Goal: Task Accomplishment & Management: Complete application form

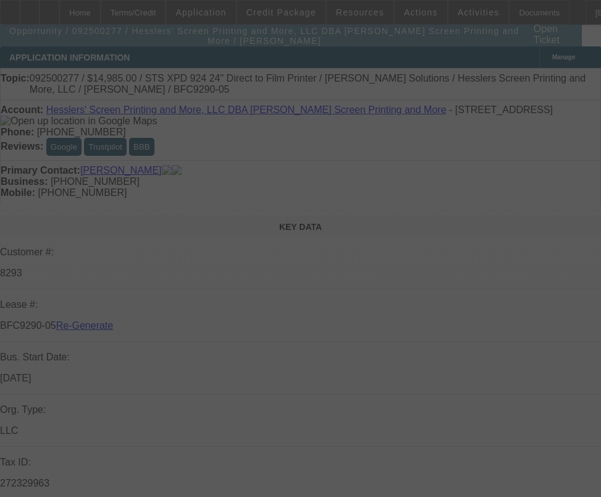
select select "3"
select select "0"
select select "2"
select select "0"
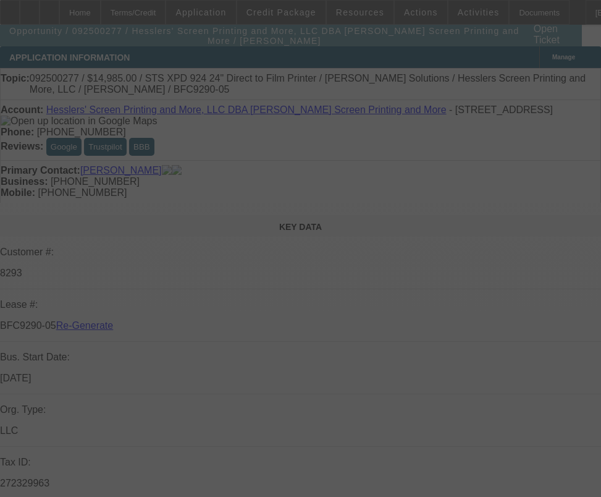
select select "2"
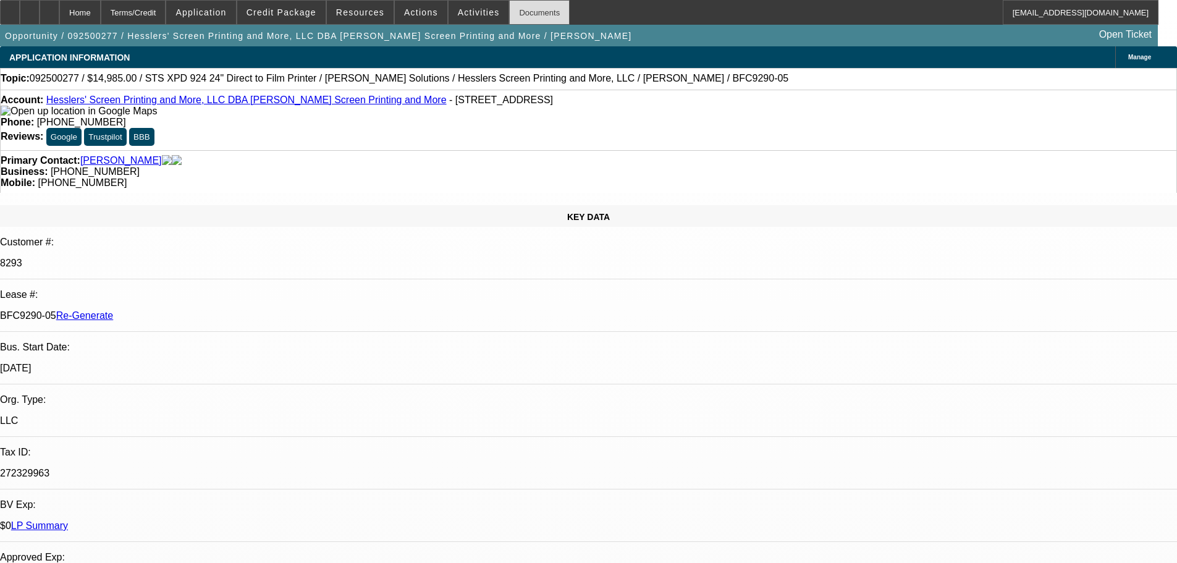
click at [524, 8] on div "Documents" at bounding box center [539, 12] width 61 height 25
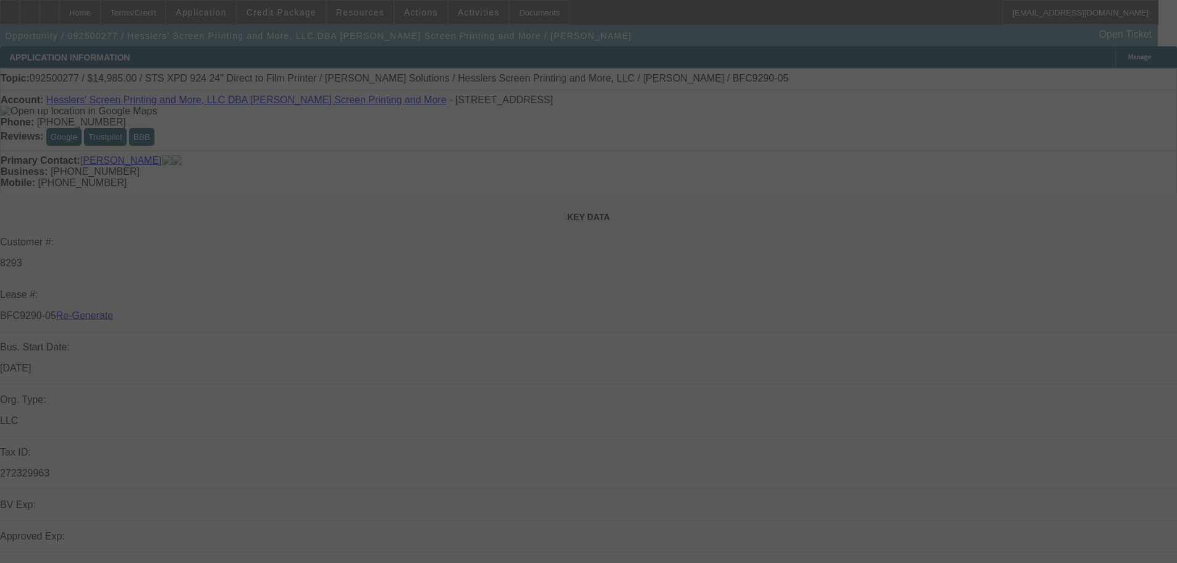
select select "3"
select select "0"
select select "2"
select select "0"
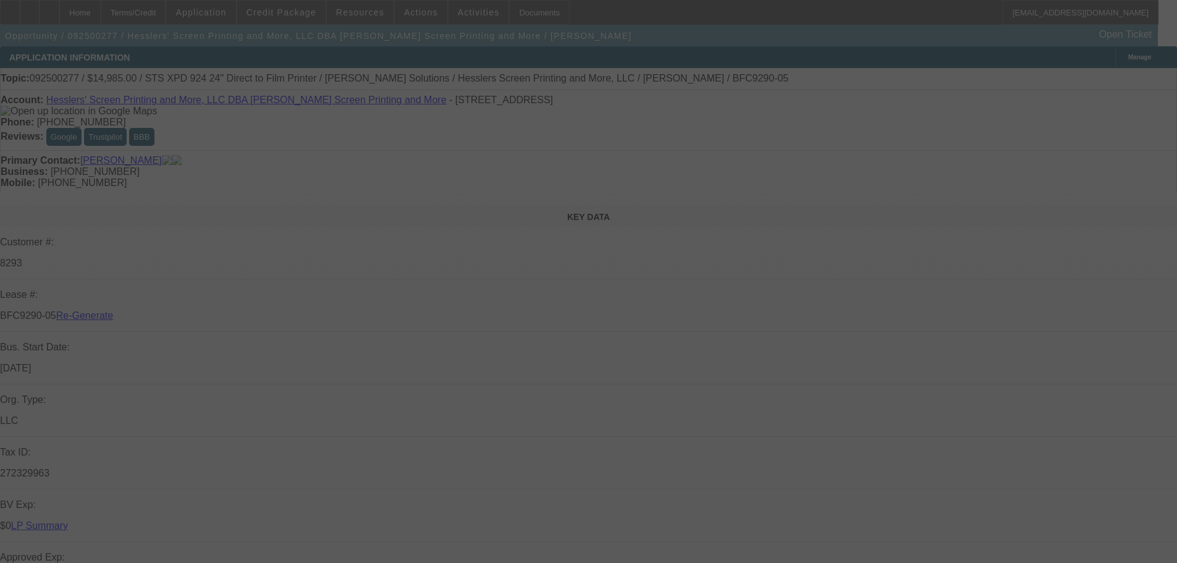
select select "2"
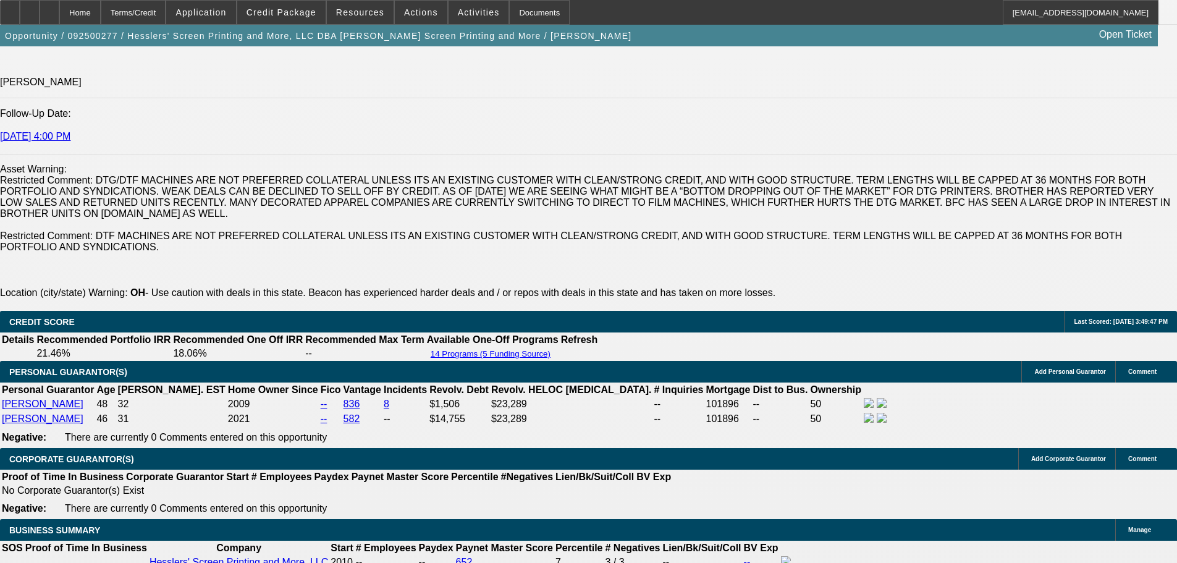
scroll to position [1729, 0]
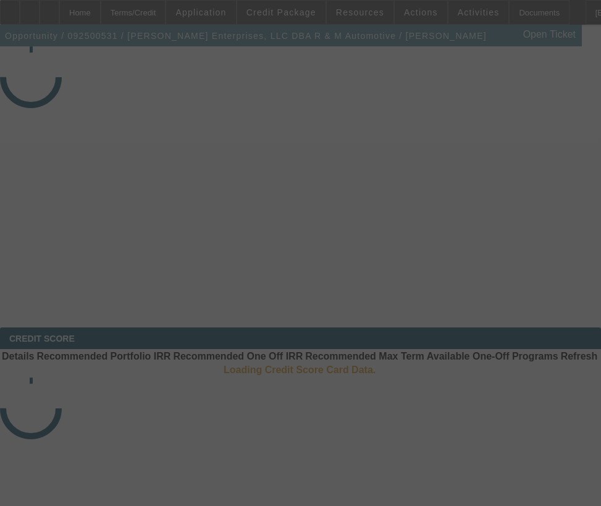
select select "3"
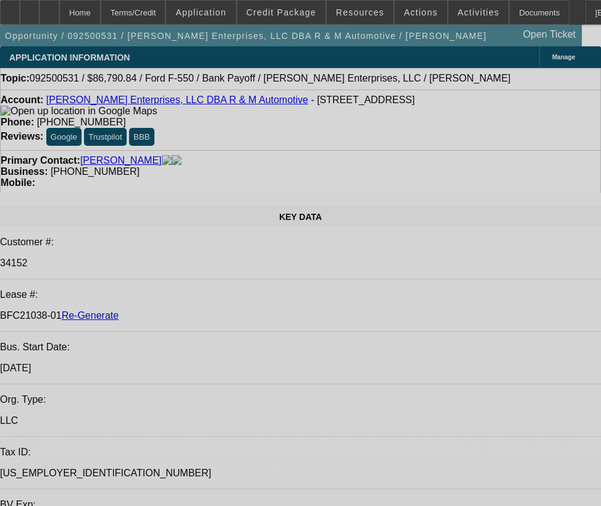
select select "0"
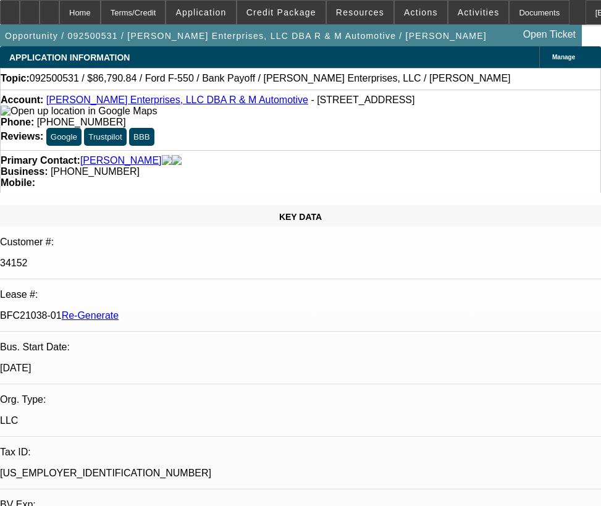
select select "2"
select select "0"
select select "6"
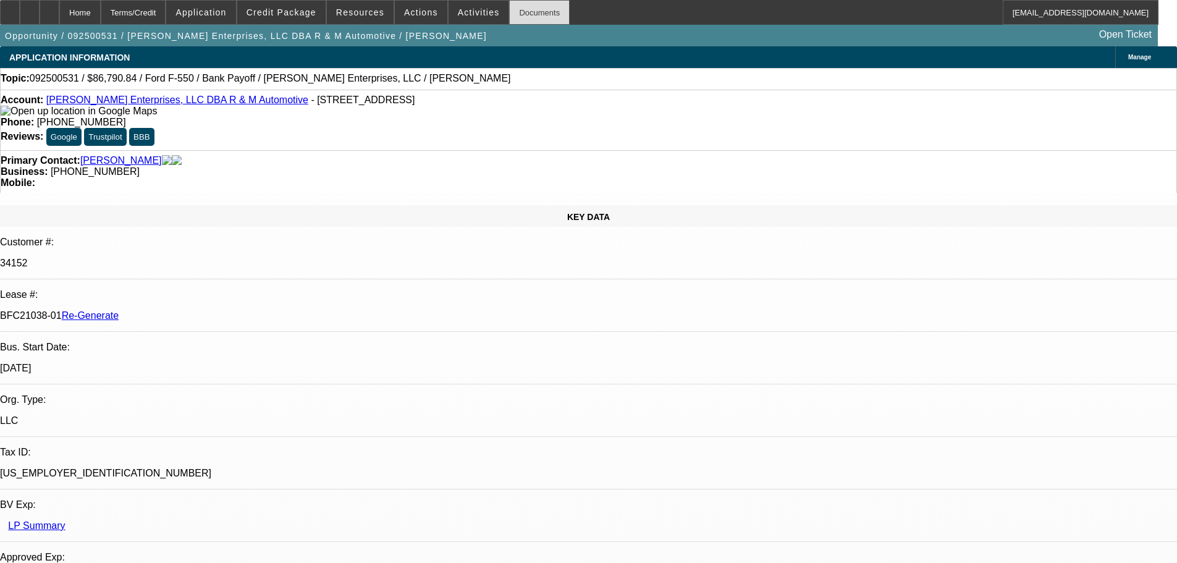
click at [532, 15] on div "Documents" at bounding box center [539, 12] width 61 height 25
drag, startPoint x: 931, startPoint y: 409, endPoint x: 891, endPoint y: 406, distance: 40.8
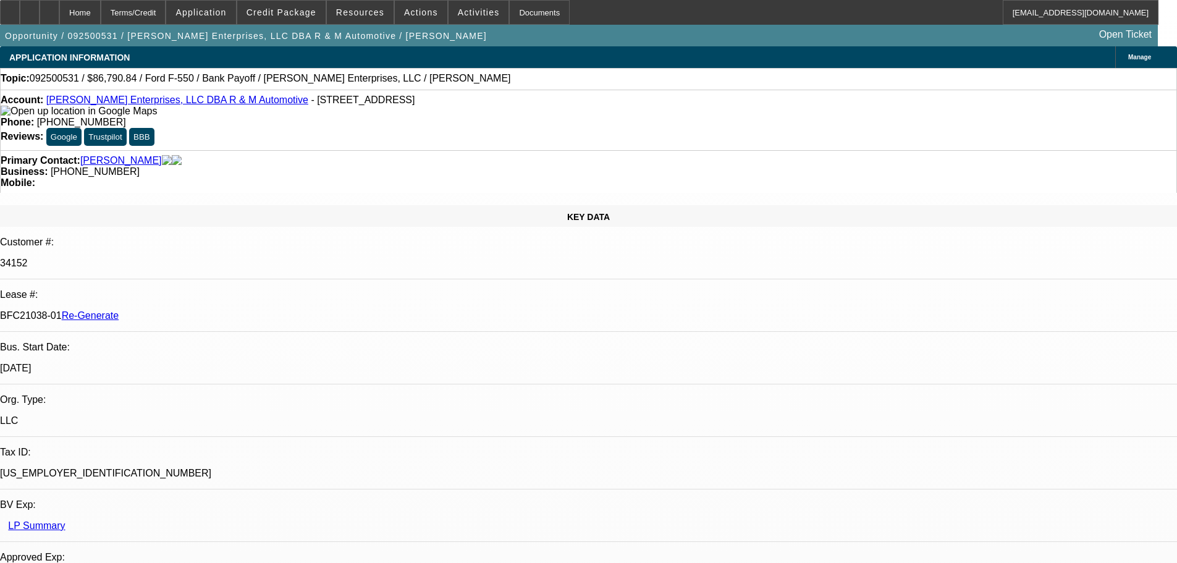
copy p "29,222.98 i"
click at [413, 12] on span "Actions" at bounding box center [421, 12] width 34 height 10
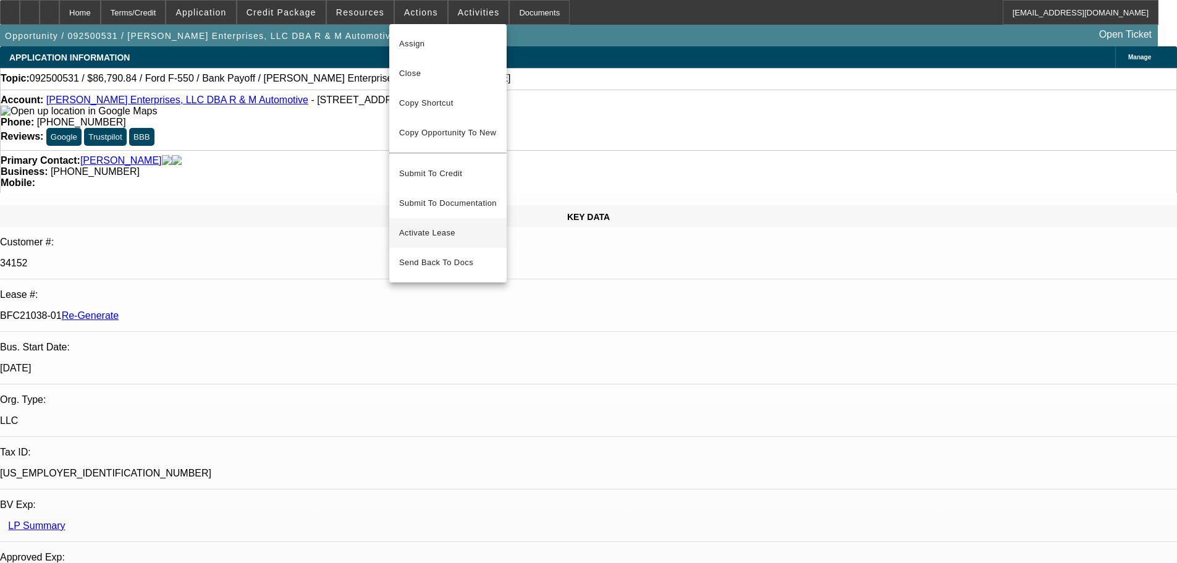
click at [418, 225] on span "Activate Lease" at bounding box center [448, 232] width 98 height 15
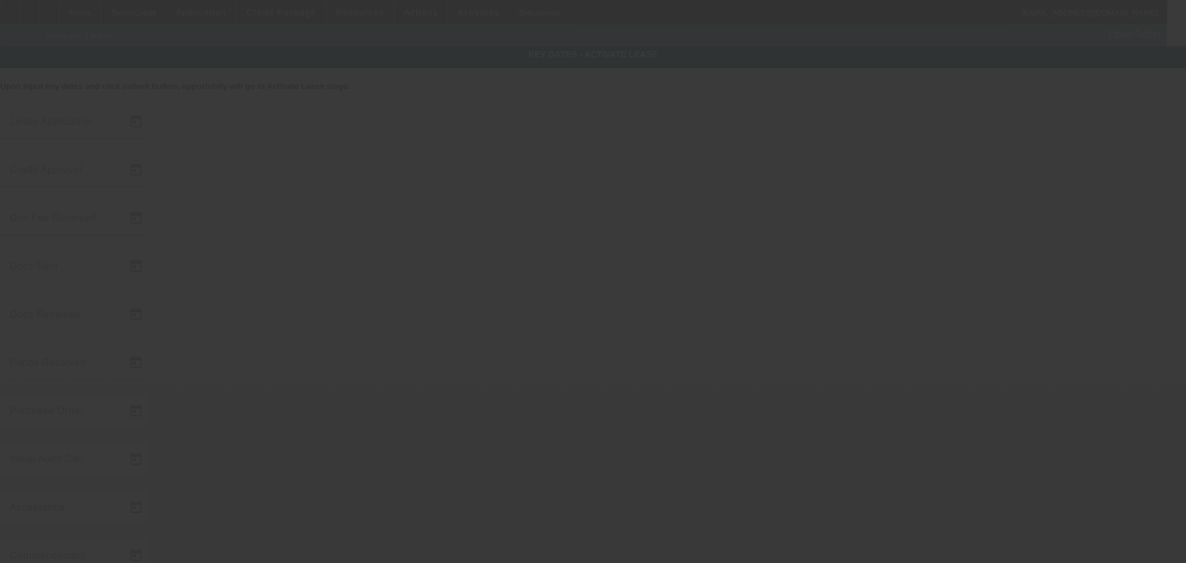
type input "9/24/2025"
type input "9/30/2025"
type input "10/2/2025"
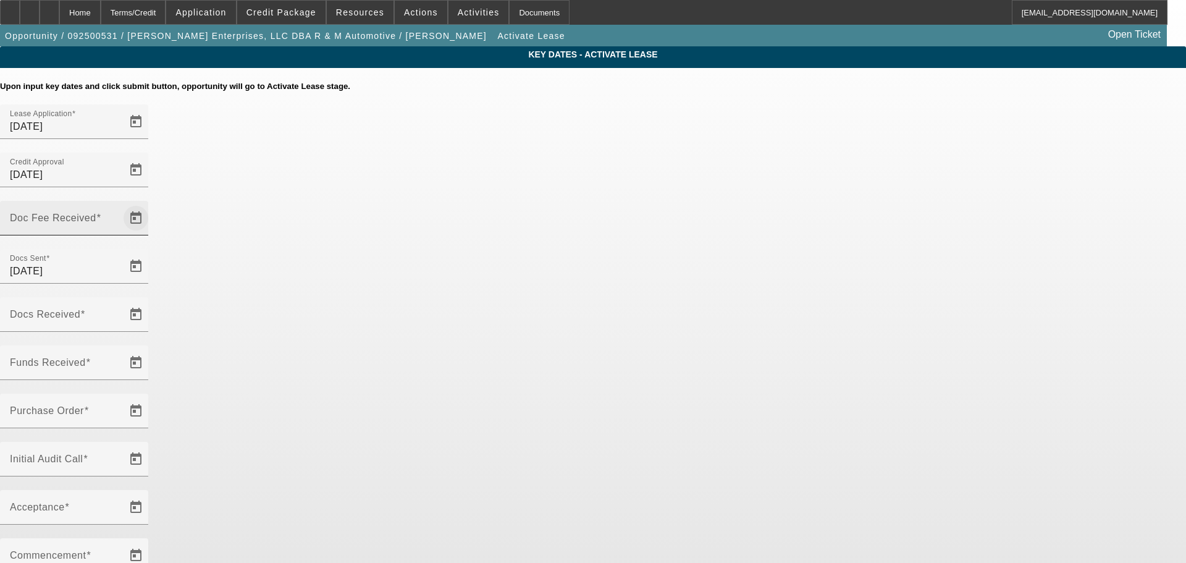
click at [151, 203] on span "Open calendar" at bounding box center [136, 218] width 30 height 30
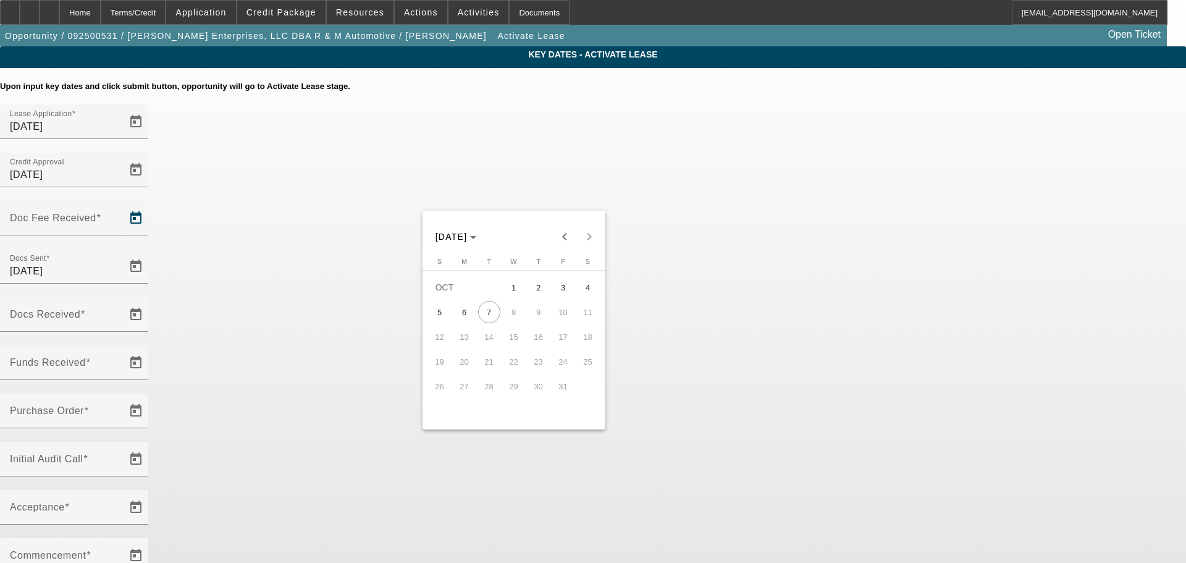
click at [535, 291] on span "2" at bounding box center [538, 287] width 22 height 22
type input "10/2/2025"
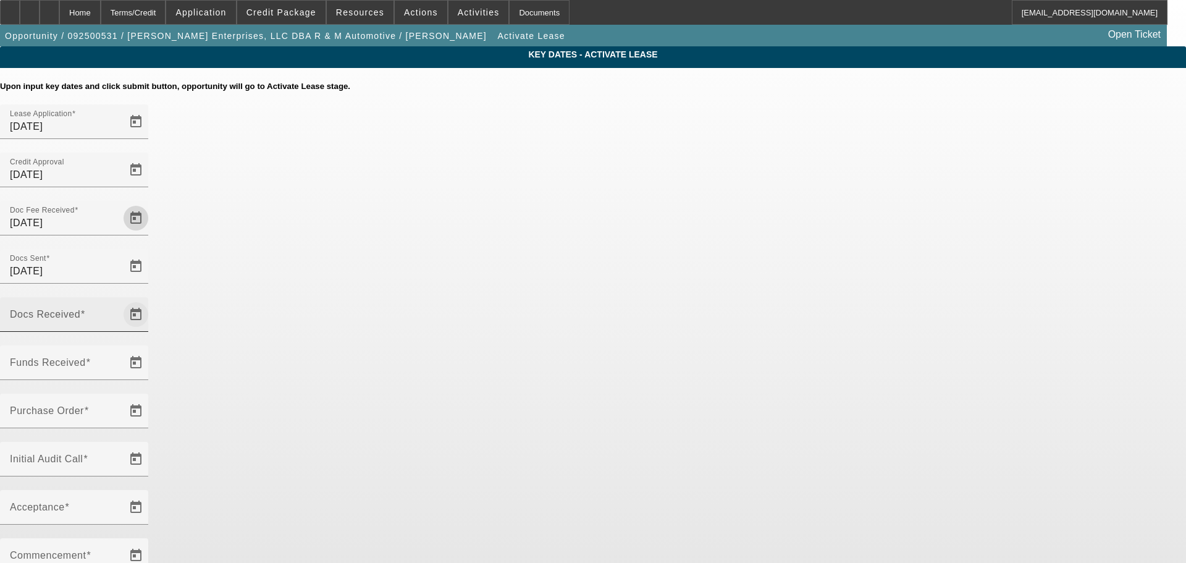
click at [151, 300] on span "Open calendar" at bounding box center [136, 315] width 30 height 30
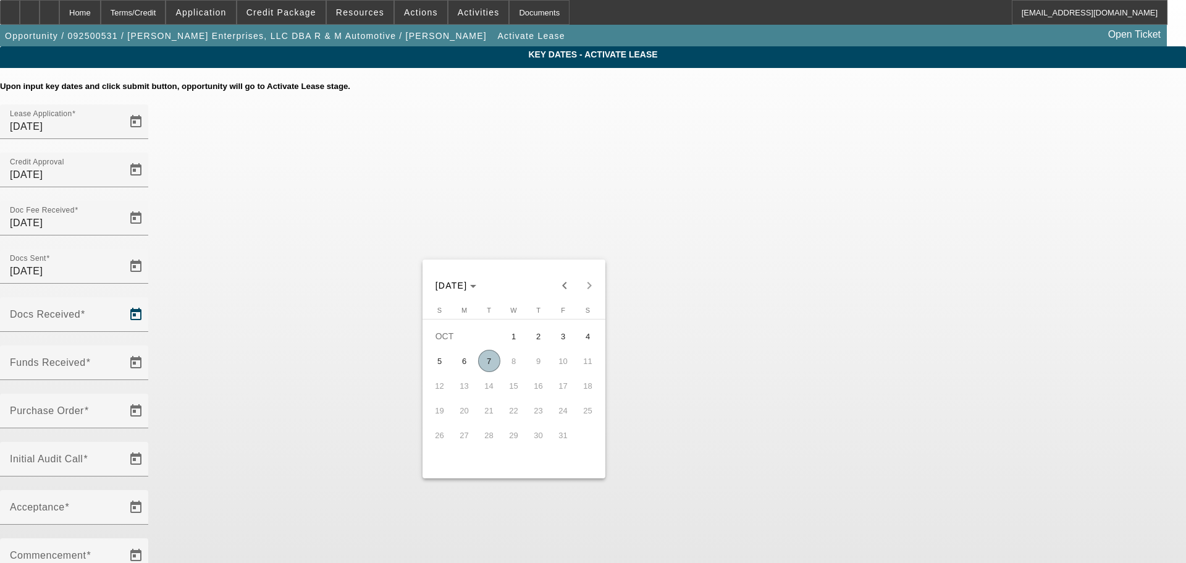
click at [533, 336] on span "2" at bounding box center [538, 336] width 22 height 22
type input "10/2/2025"
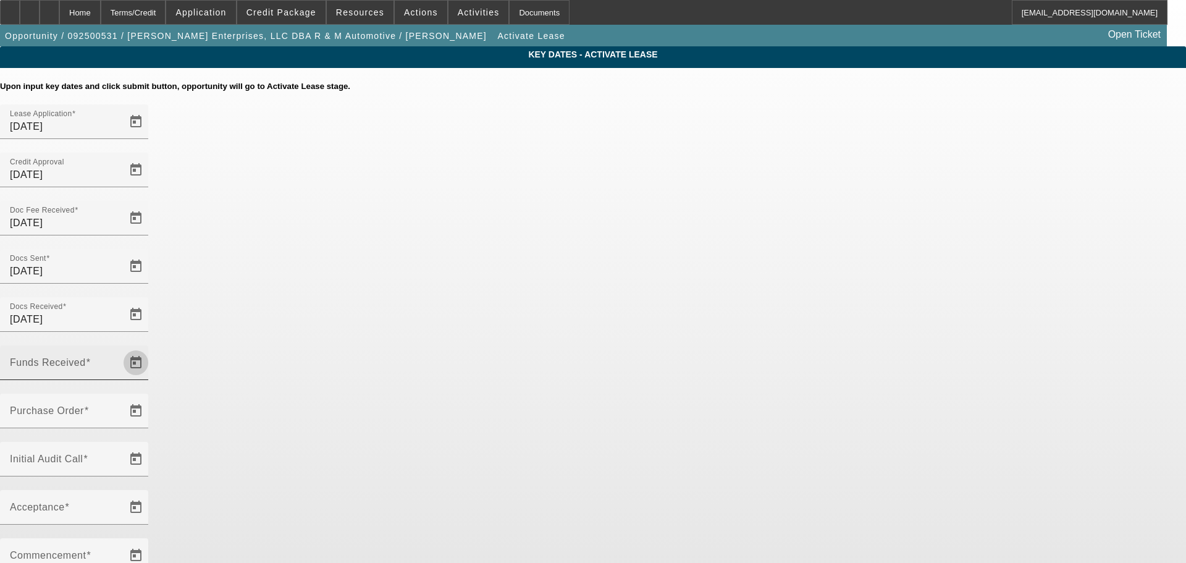
click at [151, 348] on span "Open calendar" at bounding box center [136, 363] width 30 height 30
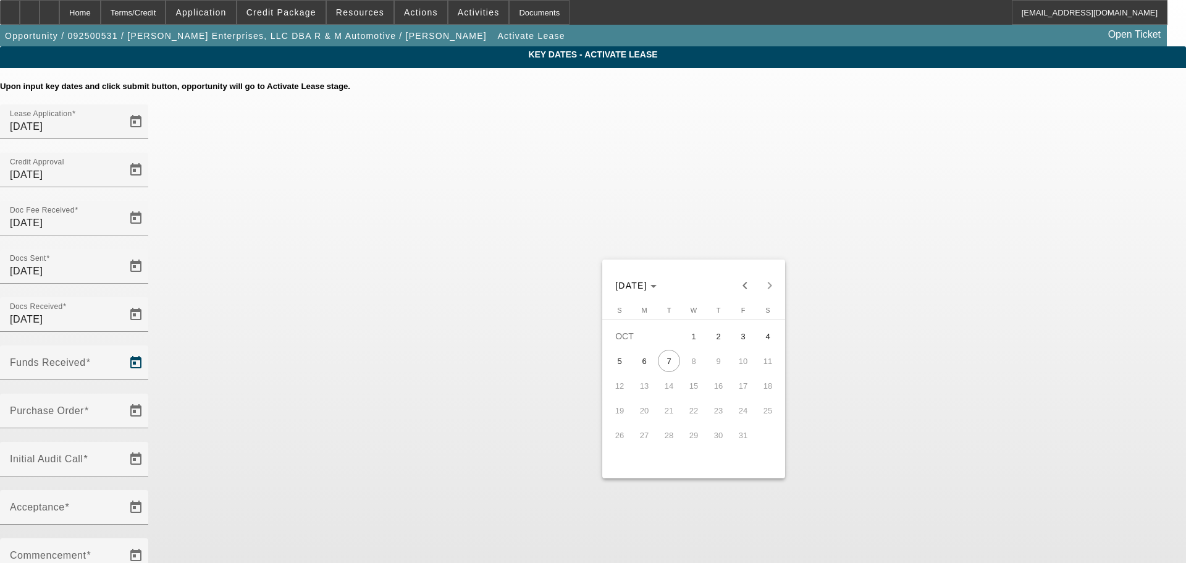
click at [610, 337] on span "2" at bounding box center [718, 336] width 22 height 22
type input "10/2/2025"
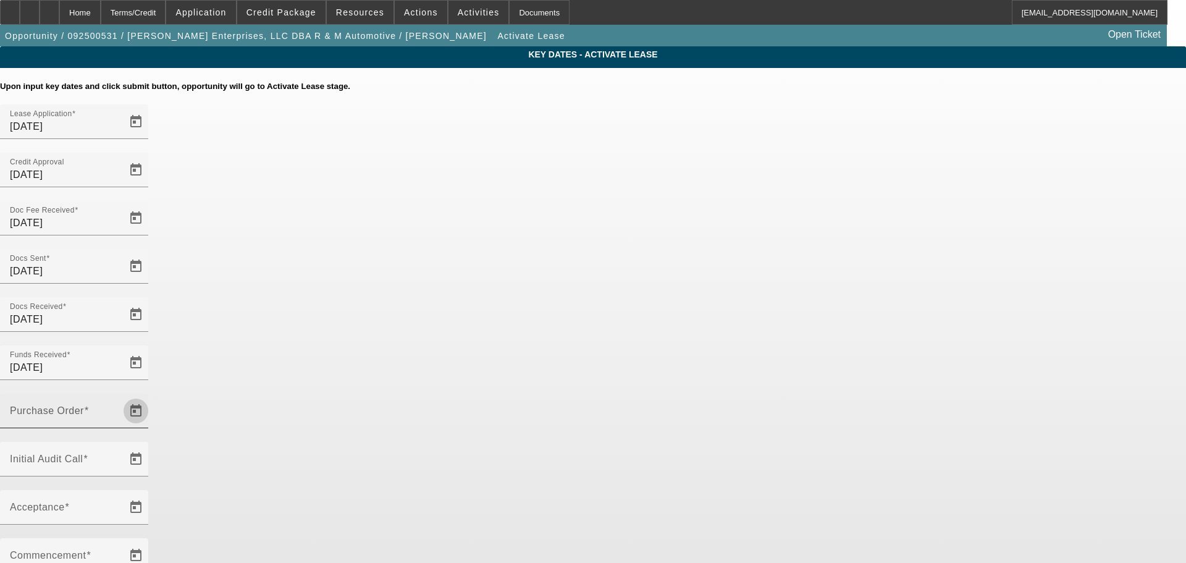
click at [151, 396] on span "Open calendar" at bounding box center [136, 411] width 30 height 30
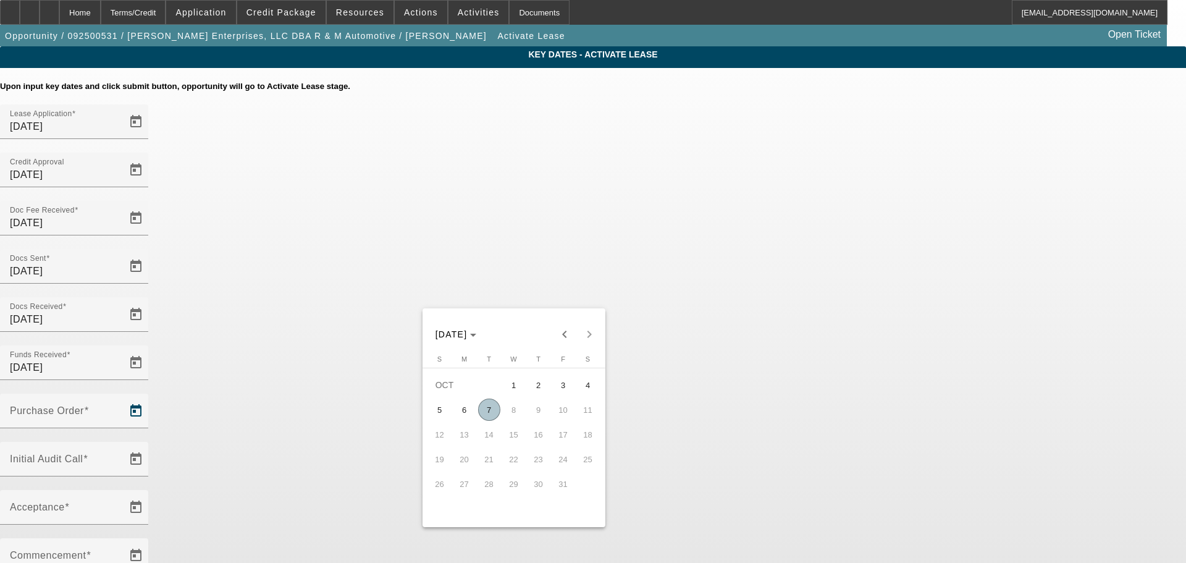
drag, startPoint x: 485, startPoint y: 414, endPoint x: 593, endPoint y: 342, distance: 129.7
click at [489, 411] on span "7" at bounding box center [489, 409] width 22 height 22
type input "10/7/2025"
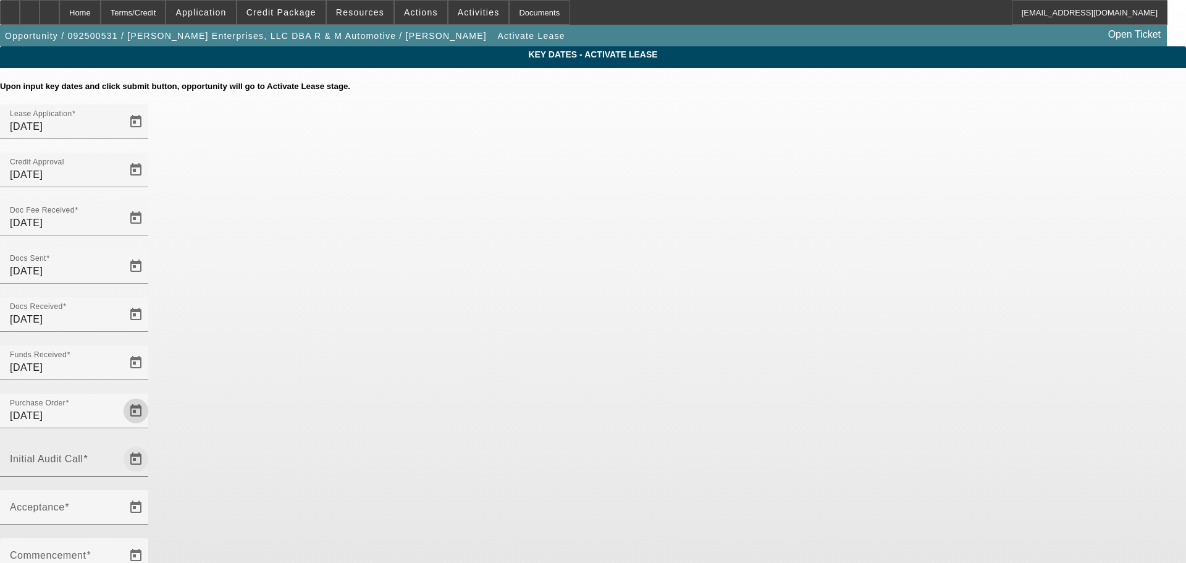
click at [151, 444] on span "Open calendar" at bounding box center [136, 459] width 30 height 30
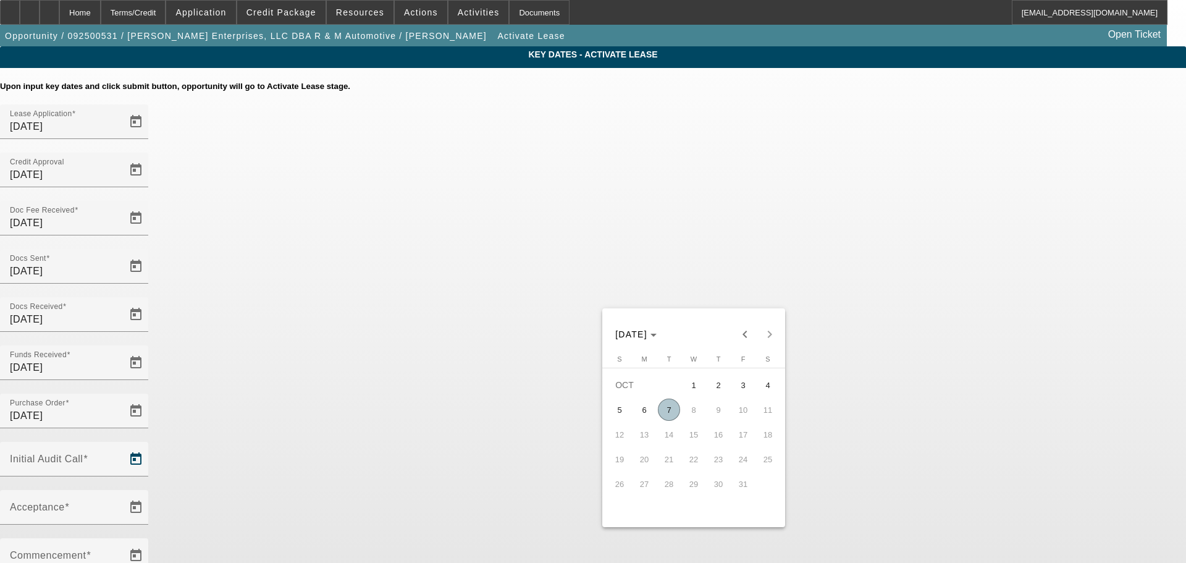
click at [610, 416] on span "7" at bounding box center [669, 409] width 22 height 22
type input "10/7/2025"
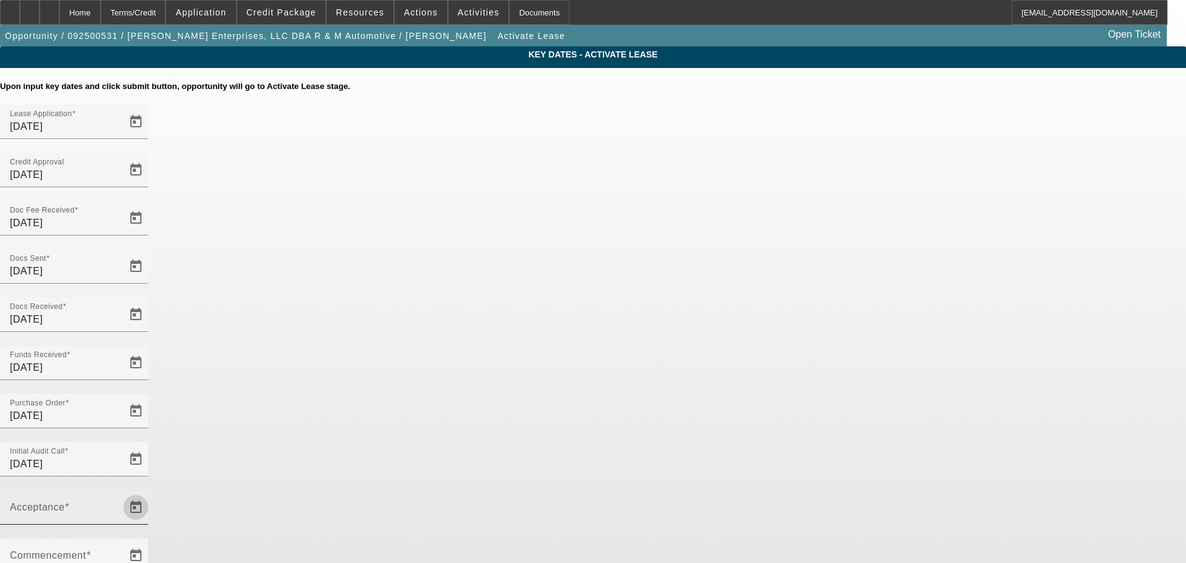
click at [151, 492] on span "Open calendar" at bounding box center [136, 507] width 30 height 30
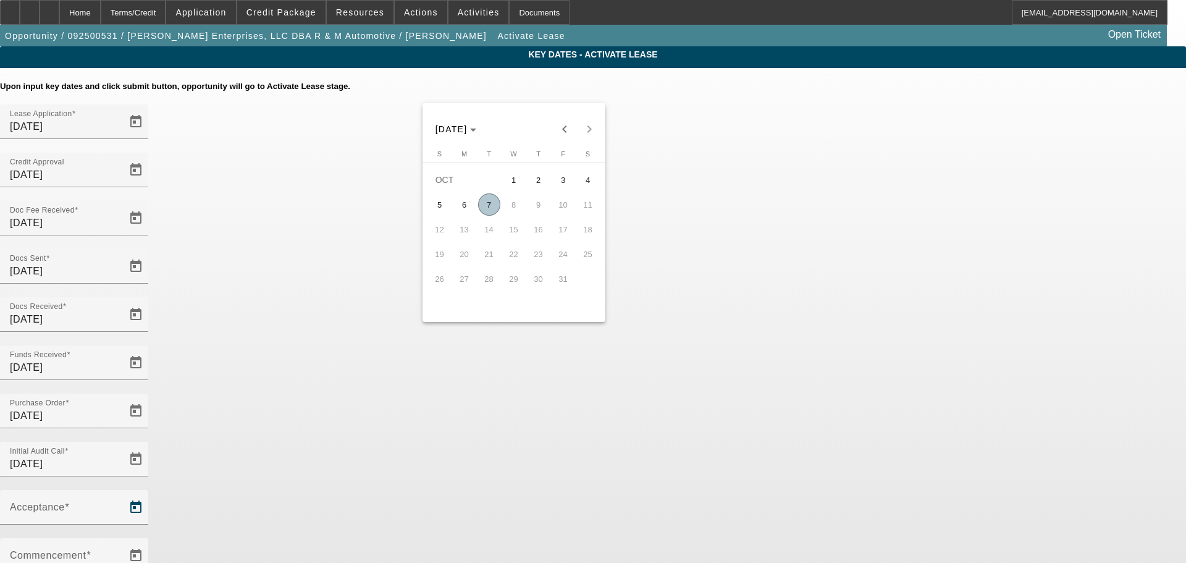
click at [490, 203] on span "7" at bounding box center [489, 204] width 22 height 22
type input "10/7/2025"
type input "11/1/2025"
type input "12/1/2025"
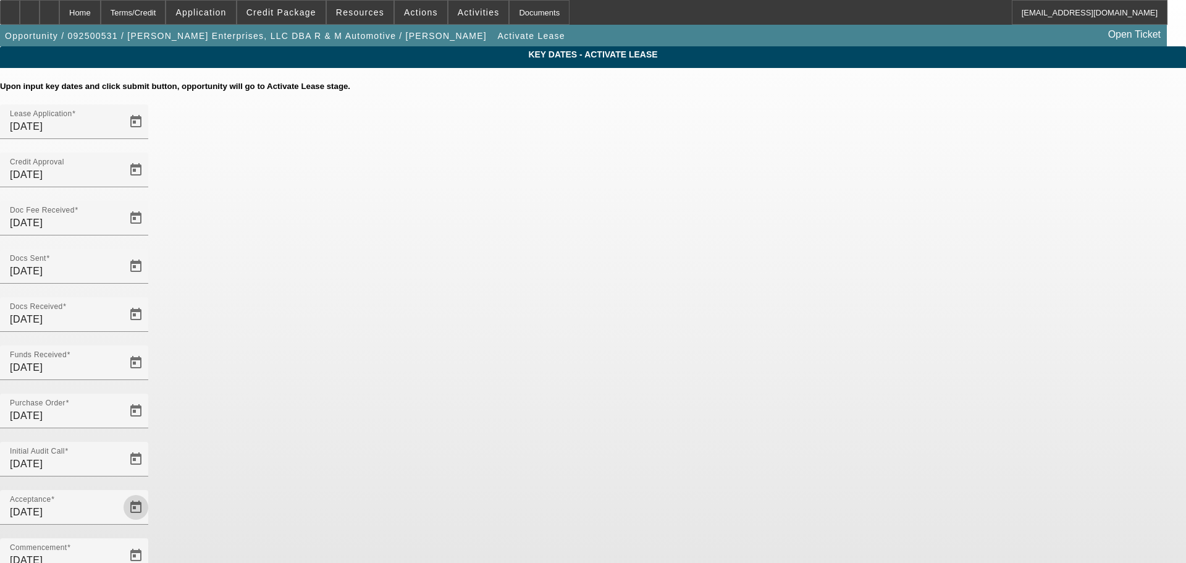
click at [610, 251] on app-key-dates "Key Dates - Activate Lease Upon input key dates and click submit button, opport…" at bounding box center [593, 425] width 1186 height 758
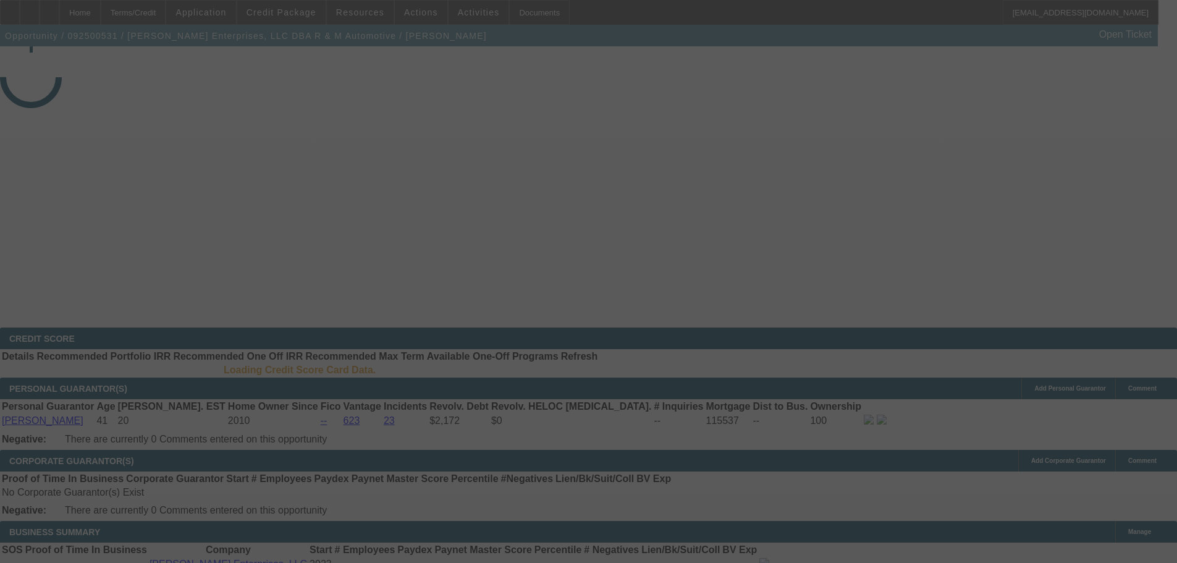
select select "4"
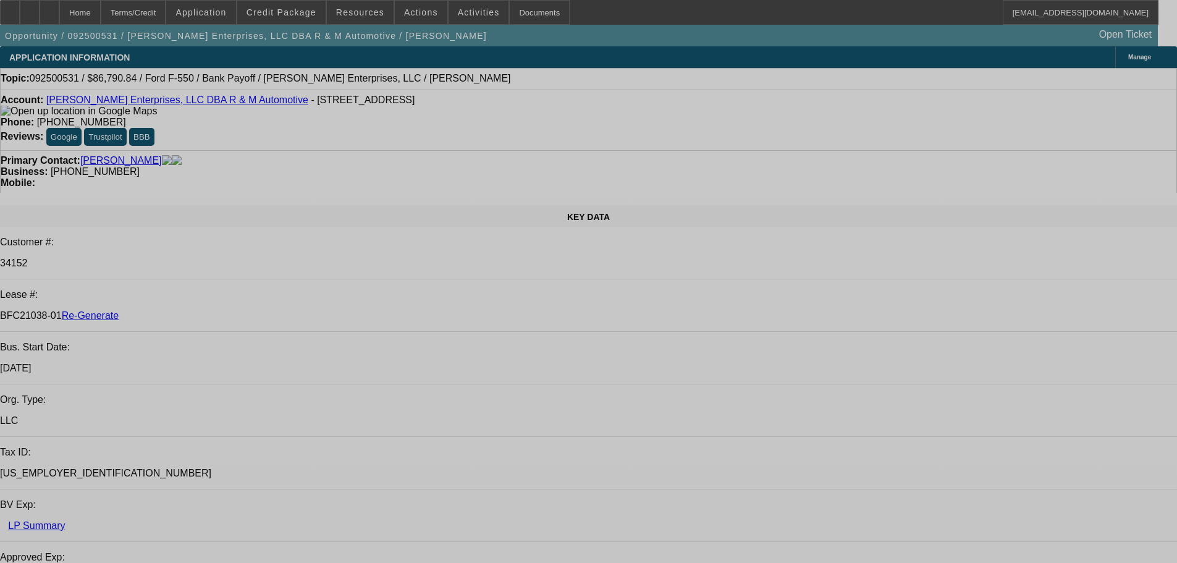
select select "0"
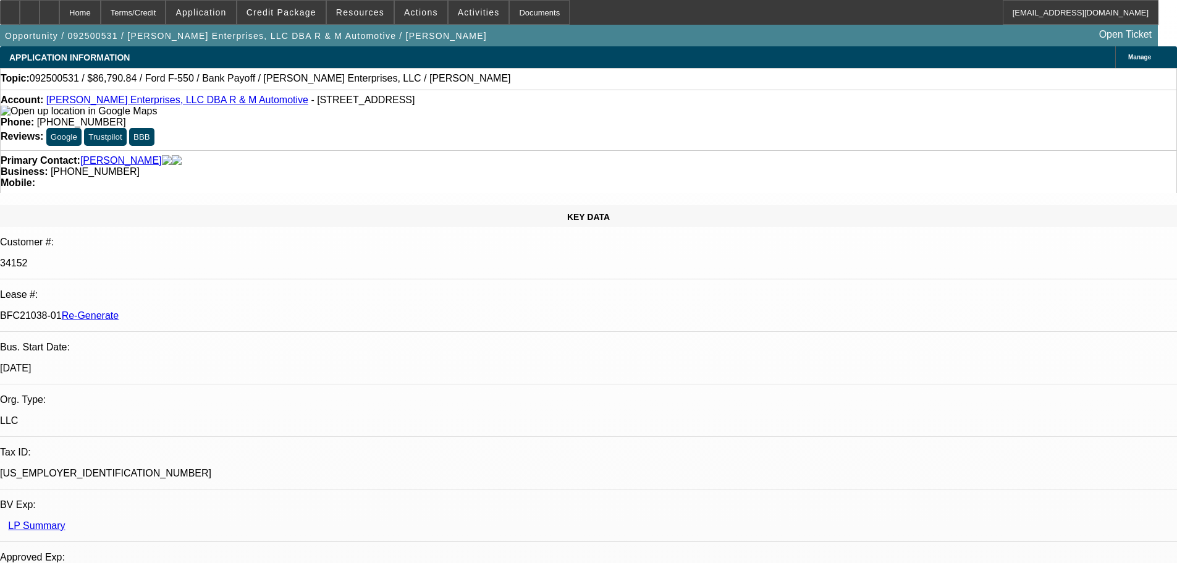
select select "2"
select select "0"
select select "6"
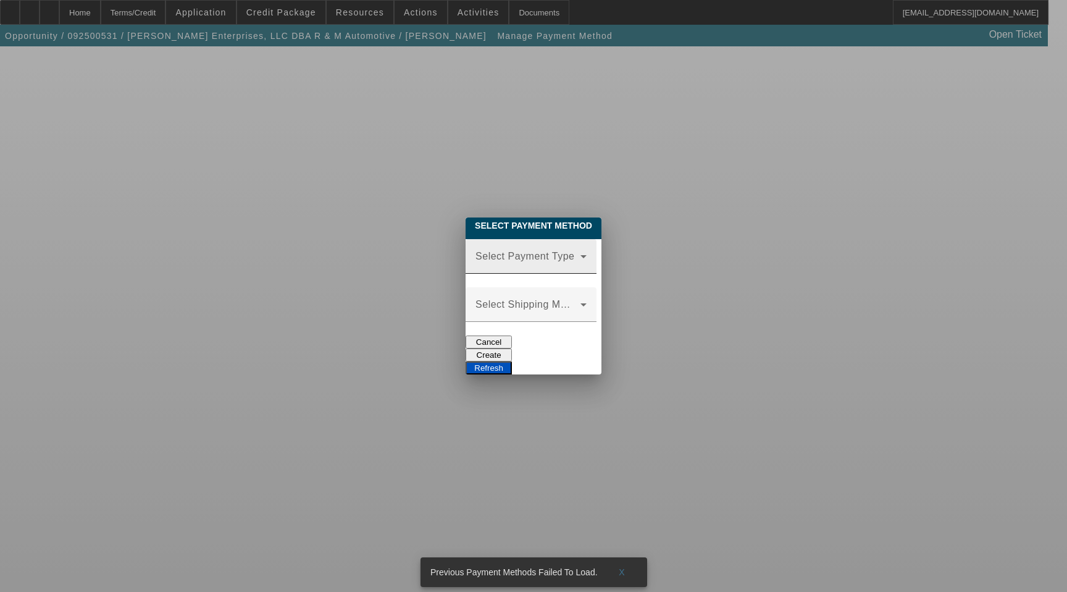
drag, startPoint x: 451, startPoint y: 248, endPoint x: 460, endPoint y: 248, distance: 8.6
click at [476, 254] on span at bounding box center [528, 261] width 105 height 15
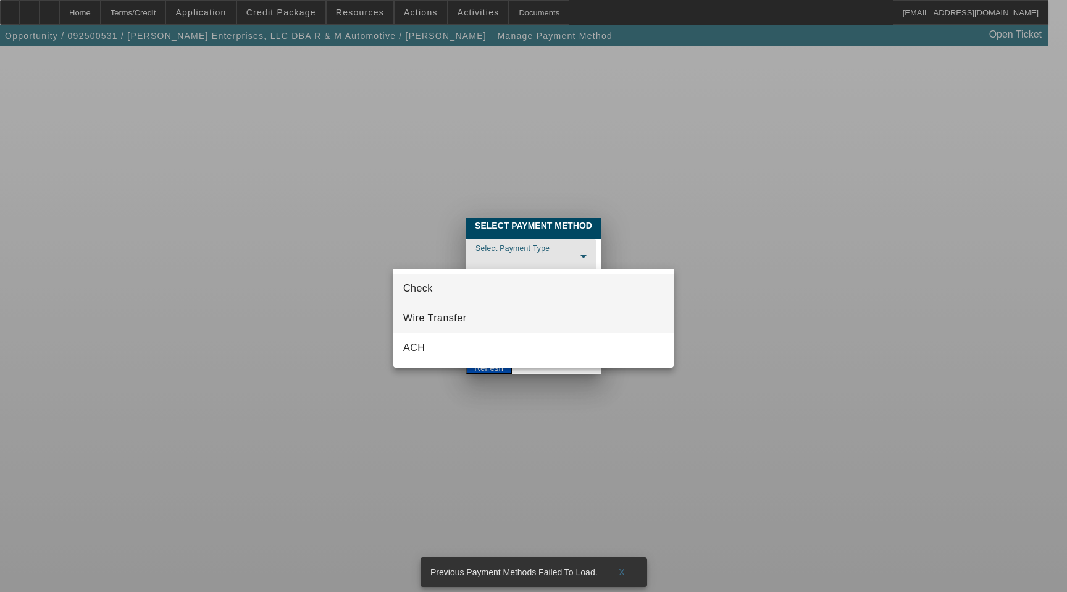
drag, startPoint x: 445, startPoint y: 318, endPoint x: 416, endPoint y: 303, distance: 32.9
click at [445, 318] on span "Wire Transfer" at bounding box center [435, 318] width 64 height 15
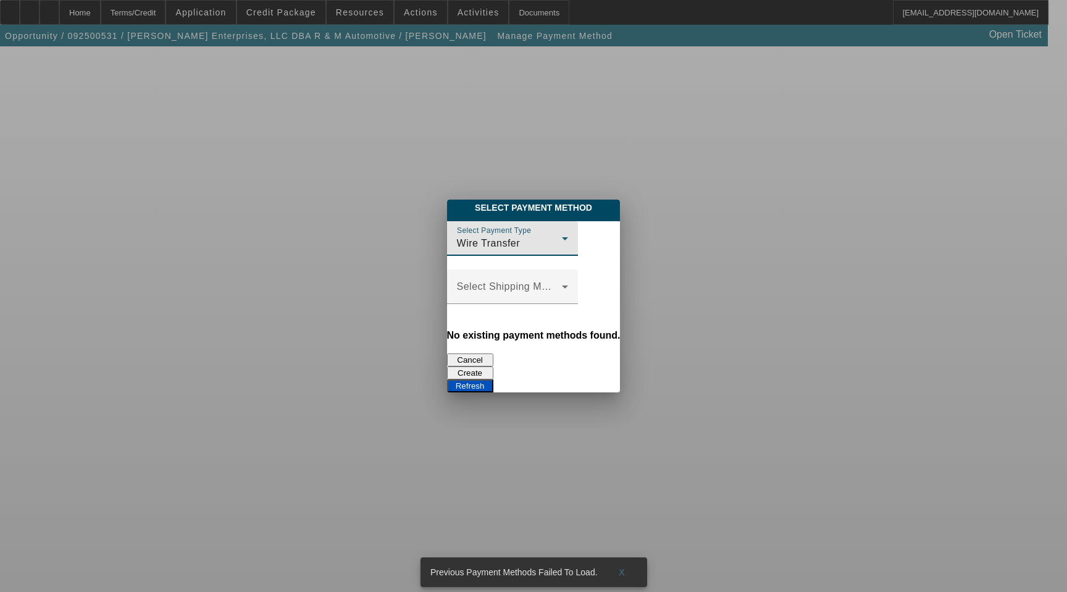
click at [493, 366] on button "Create" at bounding box center [470, 372] width 46 height 13
click at [493, 379] on button "Refresh" at bounding box center [470, 385] width 46 height 13
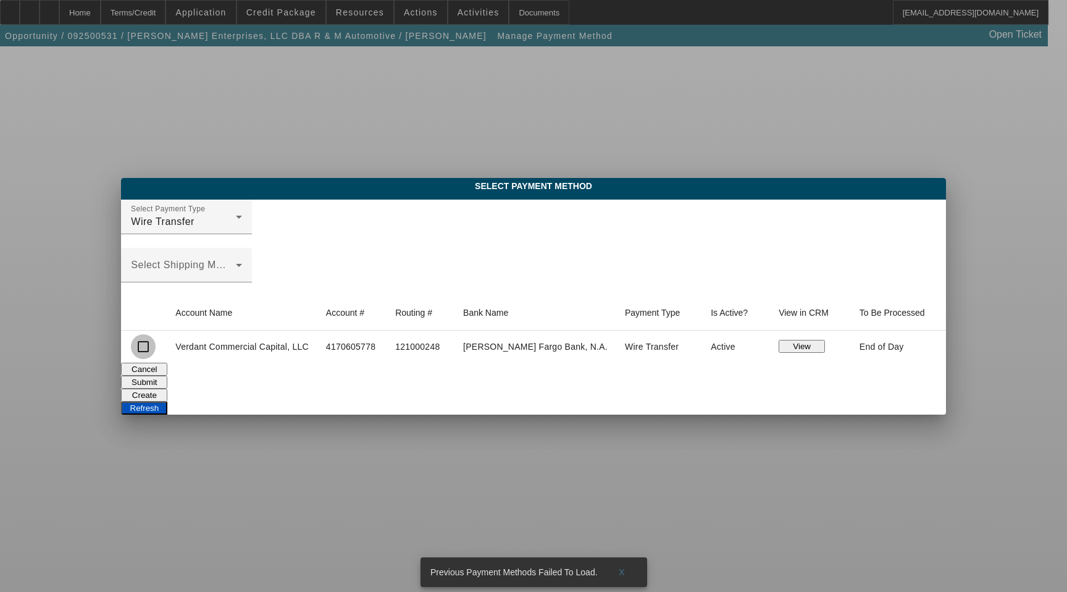
click at [156, 346] on input "checkbox" at bounding box center [143, 346] width 25 height 25
checkbox input "true"
click at [167, 376] on button "Submit" at bounding box center [144, 382] width 46 height 13
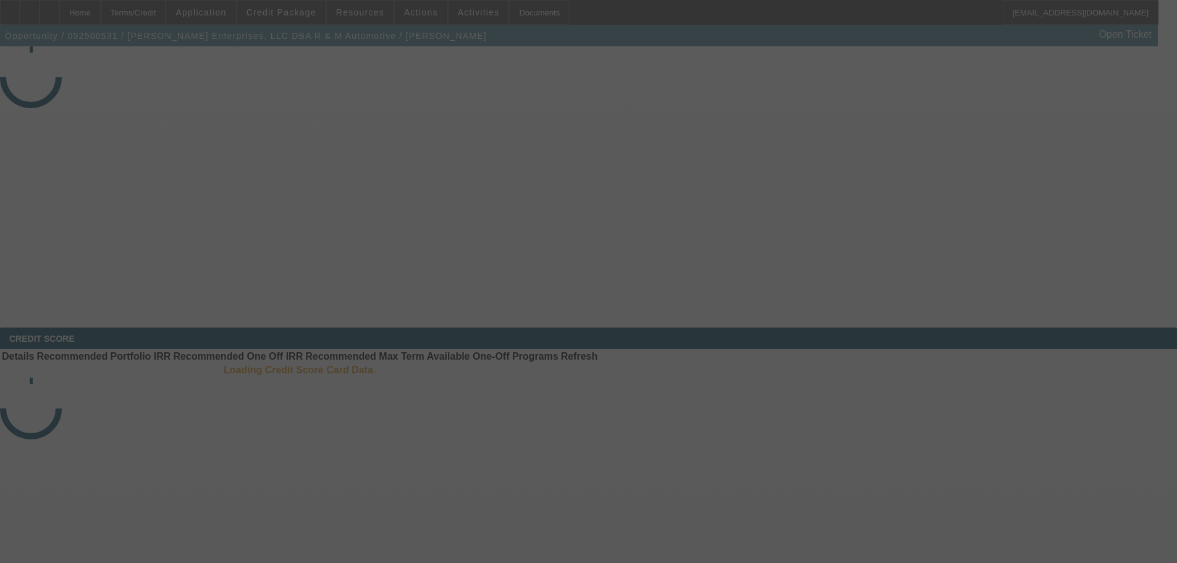
select select "4"
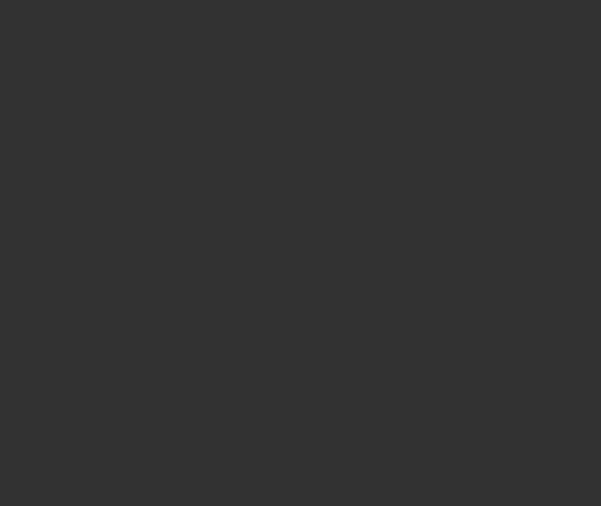
select select "3"
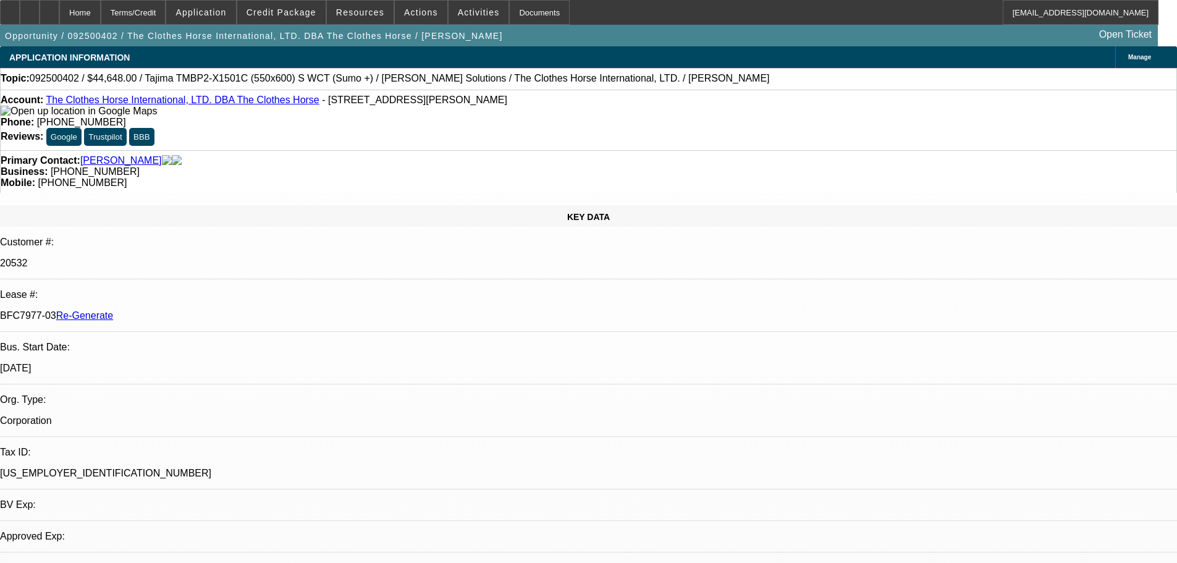
select select "0"
select select "2"
select select "0"
select select "6"
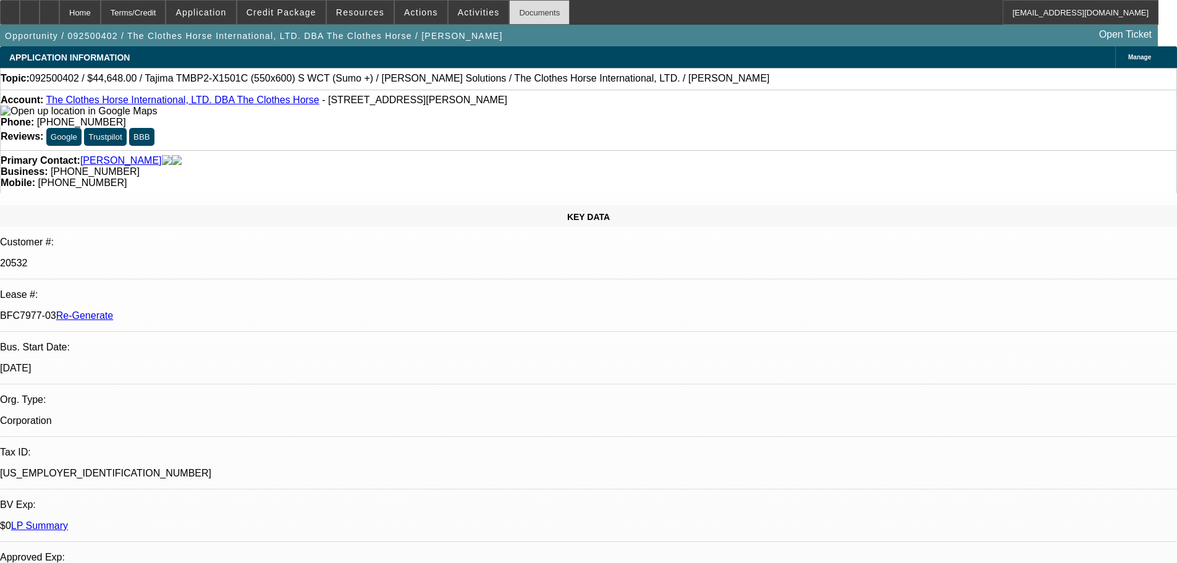
click at [513, 14] on div "Documents" at bounding box center [539, 12] width 61 height 25
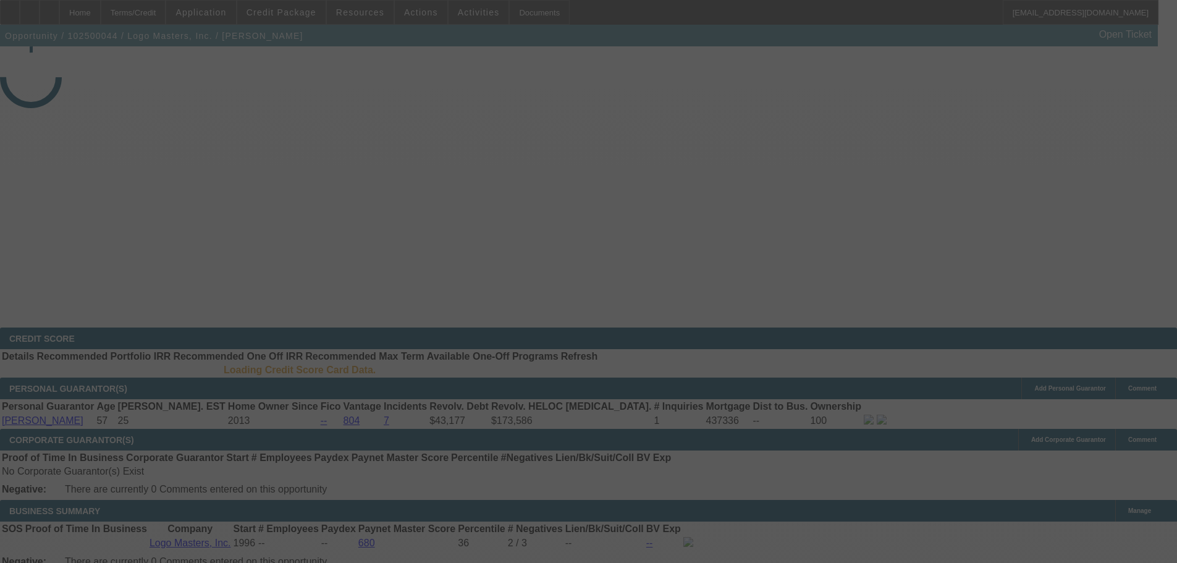
select select "3"
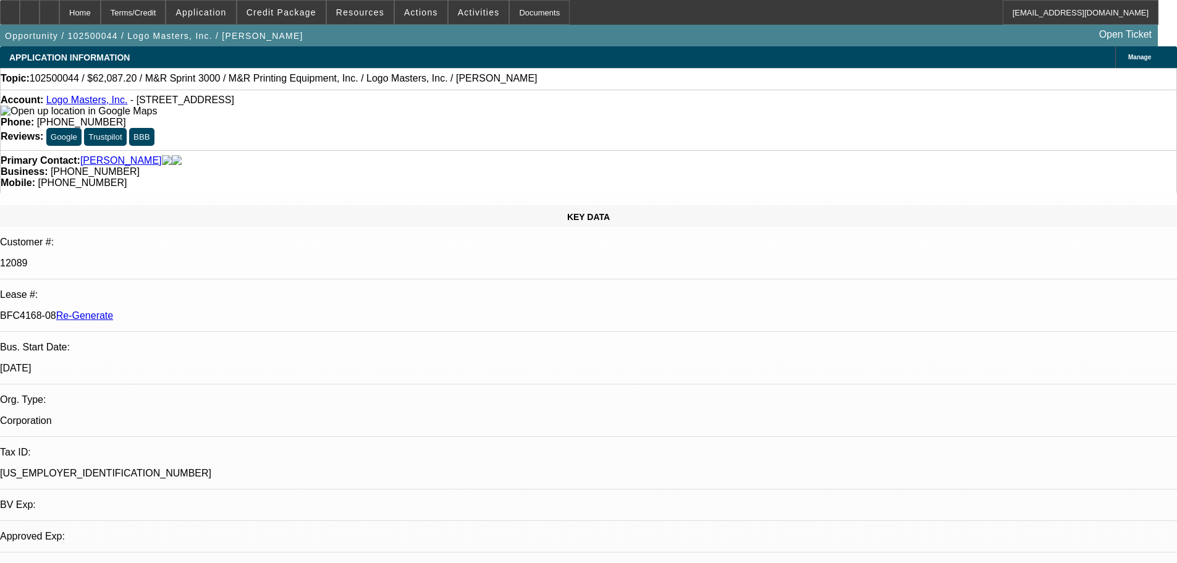
select select "0"
select select "0.1"
select select "4"
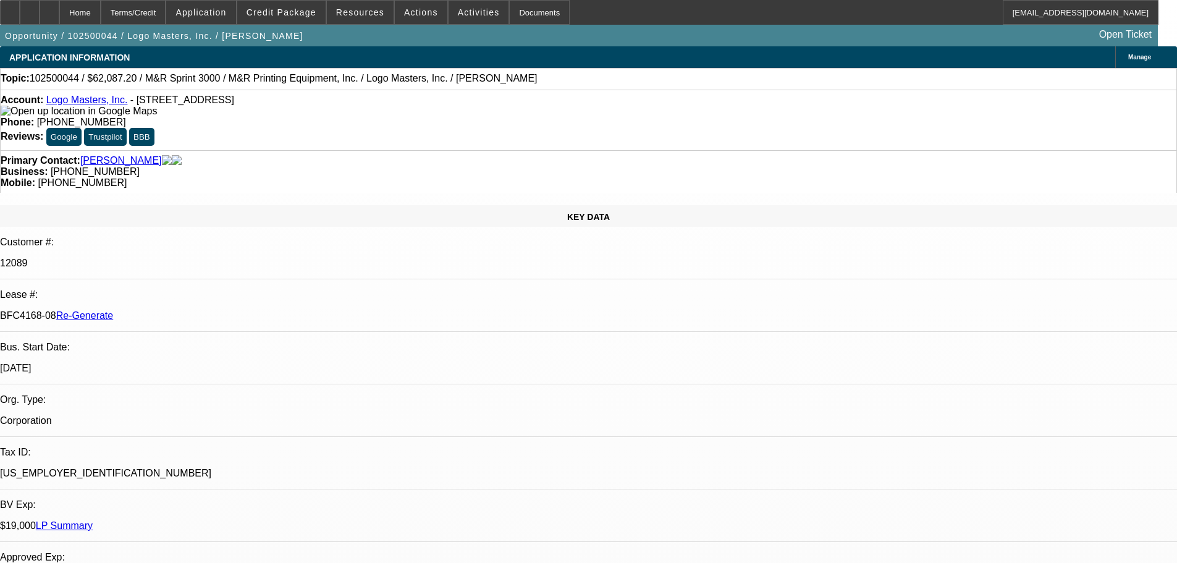
click at [112, 155] on link "Bierk, Mark" at bounding box center [121, 160] width 82 height 11
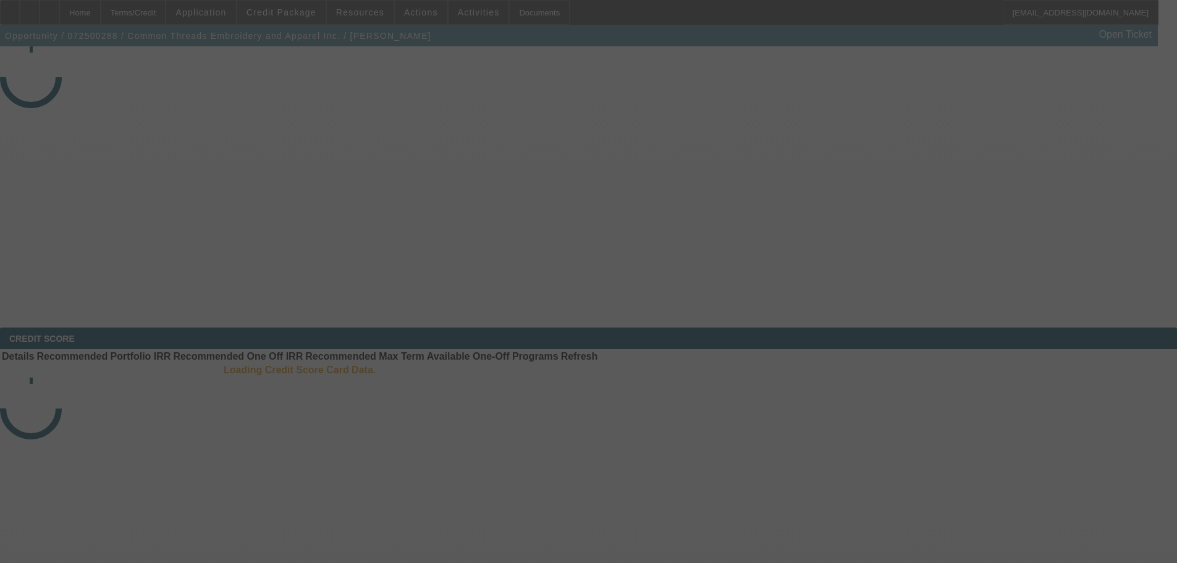
select select "3"
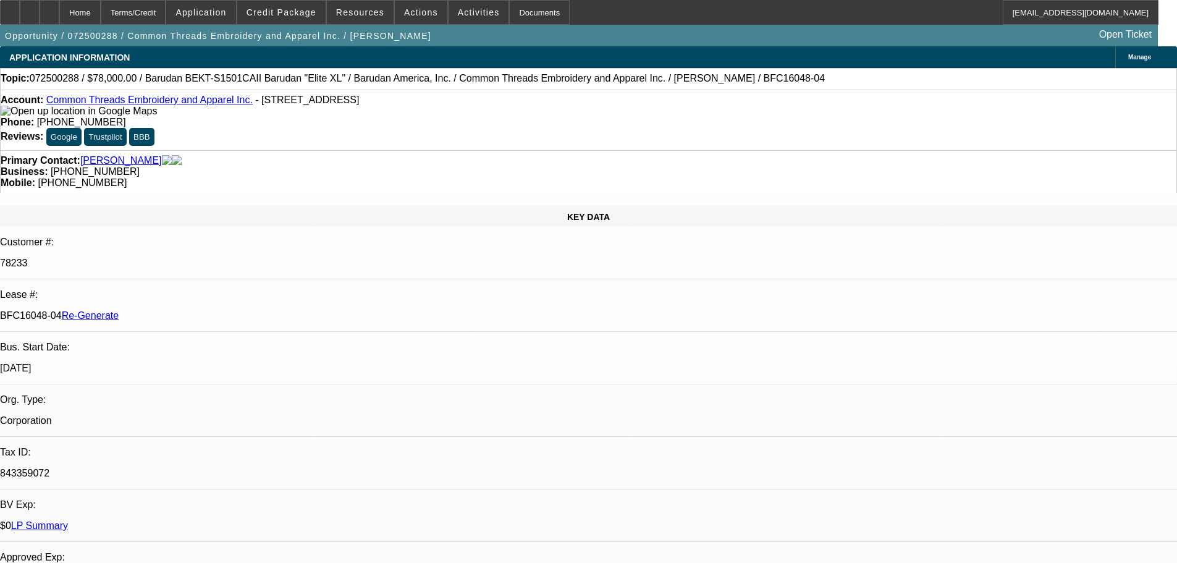
select select "0"
select select "2"
select select "0"
select select "6"
click at [511, 11] on div "Documents" at bounding box center [539, 12] width 61 height 25
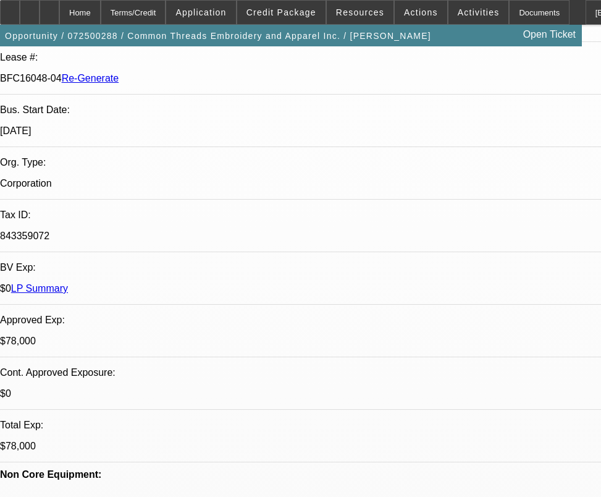
scroll to position [115, 0]
click at [458, 9] on span "Activities" at bounding box center [479, 12] width 42 height 10
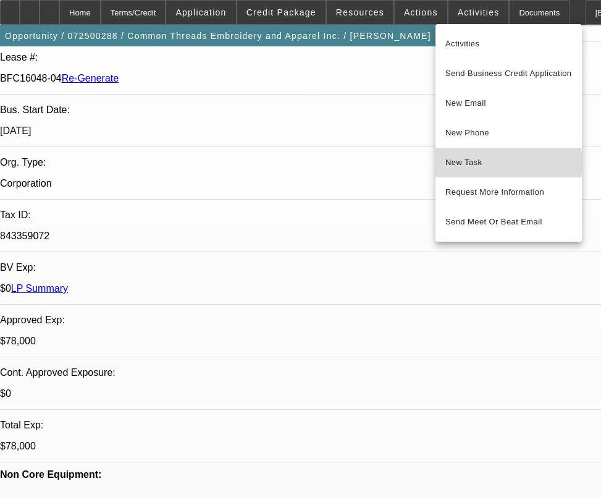
click at [477, 163] on span "New Task" at bounding box center [508, 162] width 127 height 15
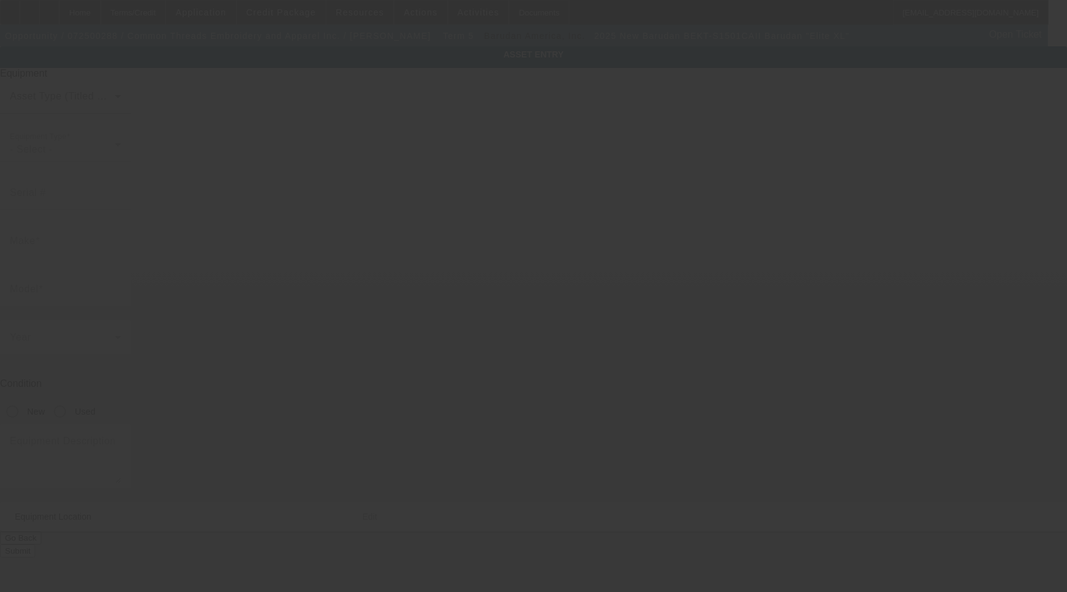
type input "Barudan"
type input "BEKT-S1501CAII Barudan "Elite XL""
radio input "true"
type textarea "Single Head Embroidery Machine with 15 needles and Mk5 Trimmer, comes with Hoop…"
type input "[STREET_ADDRESS]"
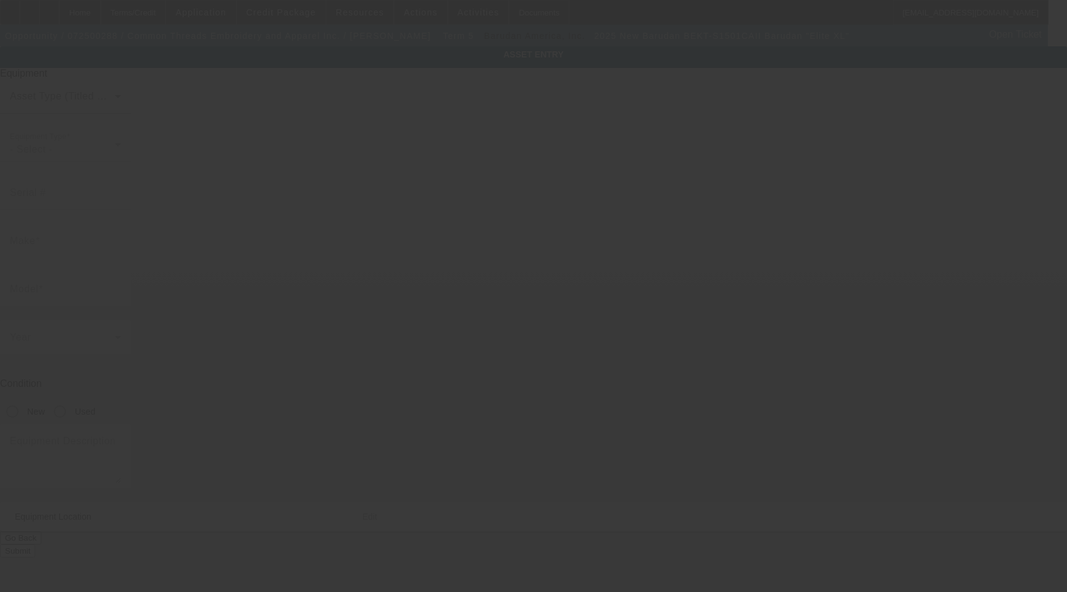
type input "[GEOGRAPHIC_DATA]"
type input "29303"
type input "[GEOGRAPHIC_DATA]"
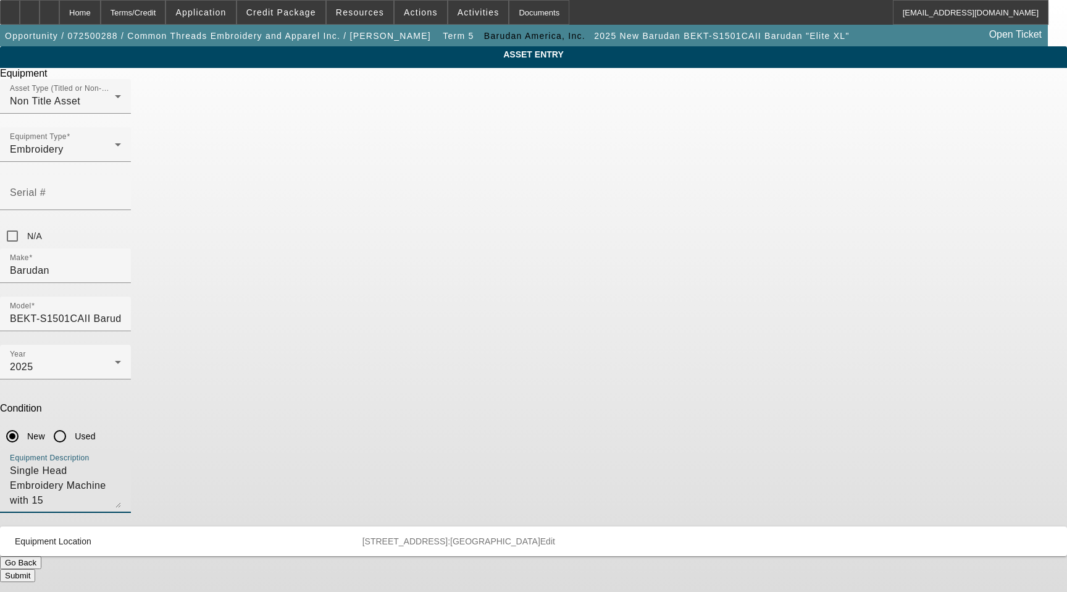
drag, startPoint x: 558, startPoint y: 327, endPoint x: 300, endPoint y: 311, distance: 258.1
click at [300, 311] on div "ASSET ENTRY Delete asset Equipment Asset Type (Titled or Non-Titled) Non Title …" at bounding box center [533, 313] width 1067 height 535
click at [121, 463] on textarea "Single Head Embroidery Machine with 15 needles and Mk5 Trimmer, comes with Hoop…" at bounding box center [65, 485] width 111 height 44
drag, startPoint x: 489, startPoint y: 321, endPoint x: 316, endPoint y: 318, distance: 172.3
click at [319, 321] on div "ASSET ENTRY Delete asset Equipment Asset Type (Titled or Non-Titled) Non Title …" at bounding box center [533, 313] width 1067 height 535
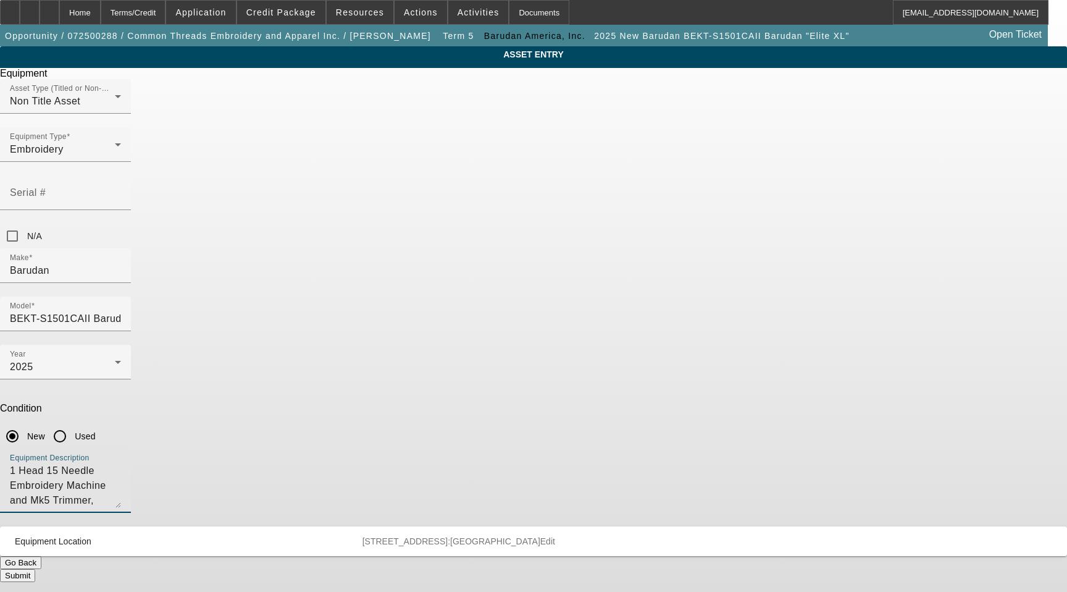
click at [121, 463] on textarea "1 Head 15 Needle Embroidery Machine and Mk5 Trimmer, comes with Hoops+ Accessor…" at bounding box center [65, 485] width 111 height 44
drag, startPoint x: 531, startPoint y: 319, endPoint x: 514, endPoint y: 321, distance: 16.9
click at [121, 463] on textarea "1 Head 15 Needle Embroidery Machine and Mk5 Trimmer, comes with Hoops+ Accessor…" at bounding box center [65, 485] width 111 height 44
drag, startPoint x: 660, startPoint y: 319, endPoint x: 590, endPoint y: 348, distance: 75.4
click at [121, 463] on textarea "1 Head 15 Needle Embroidery Machine with Mk5 Trimmer, comes with Hoops+ Accesso…" at bounding box center [65, 485] width 111 height 44
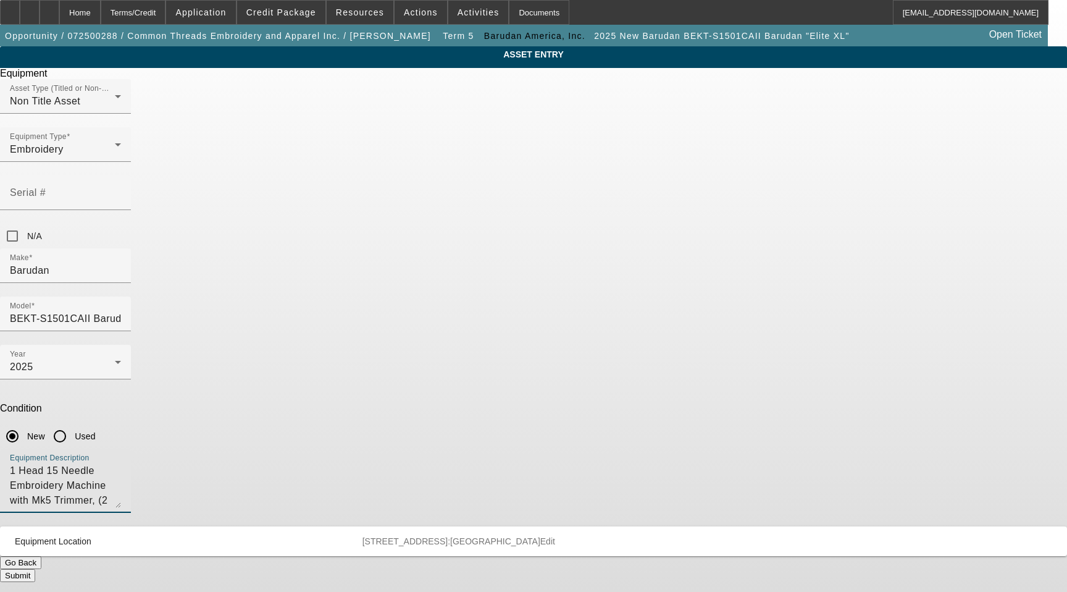
click at [121, 463] on textarea "1 Head 15 Needle Embroidery Machine with Mk5 Trimmer, (2 Each) 12cm, 15cm, 18cm…" at bounding box center [65, 485] width 111 height 44
type textarea "1 Head 15 Needle Embroidery Machine with Mk5 Trimmer, (2 Each) 12cm, 15cm, 18cm…"
click at [35, 569] on button "Submit" at bounding box center [17, 575] width 35 height 13
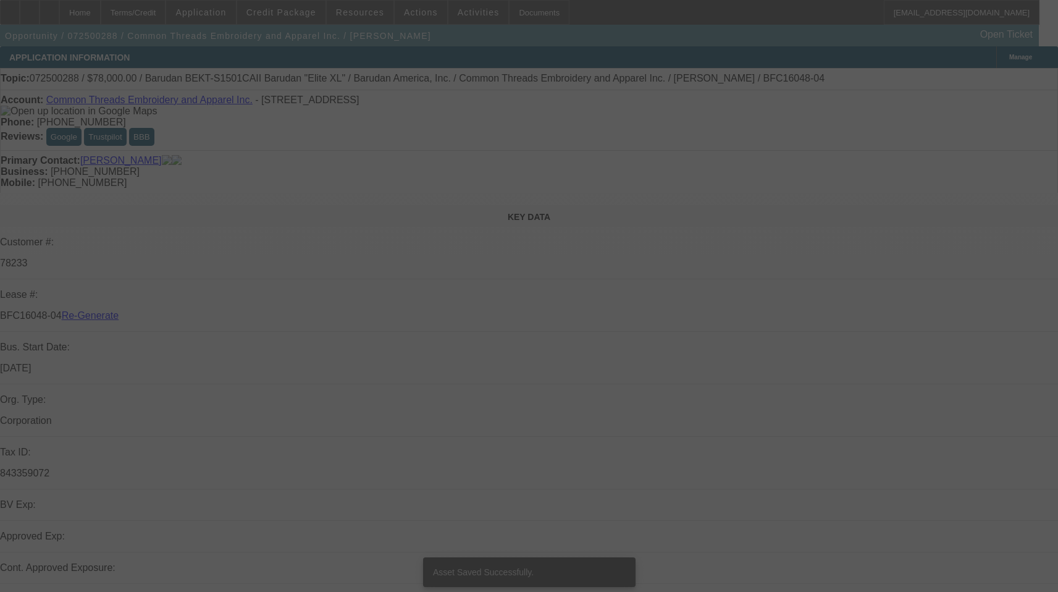
select select "3"
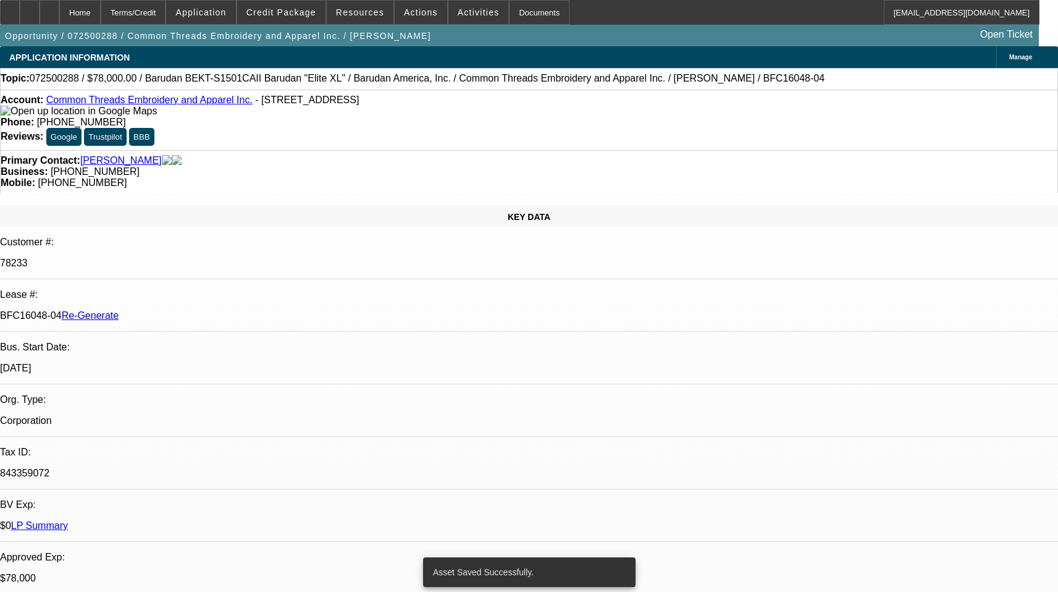
select select "0"
select select "2"
select select "0"
select select "6"
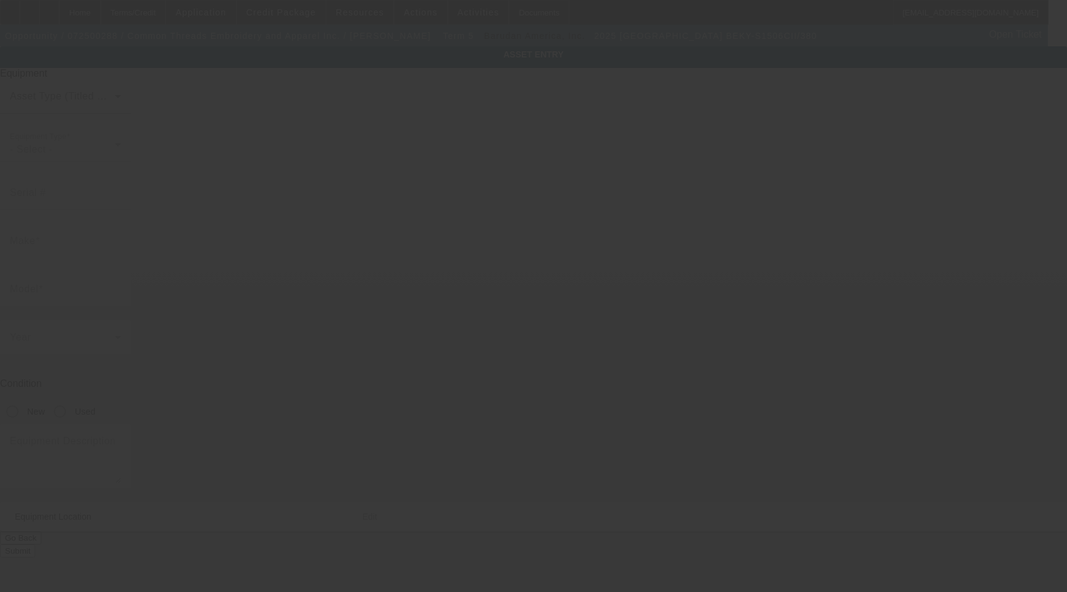
type input "Barudan"
type input "BEKY-S1506CII/380"
radio input "true"
type textarea "6-Head 15 Needle Embroidery Machine, 120V Single Phase 450x380mm Sewing Field, …"
type input "[STREET_ADDRESS]"
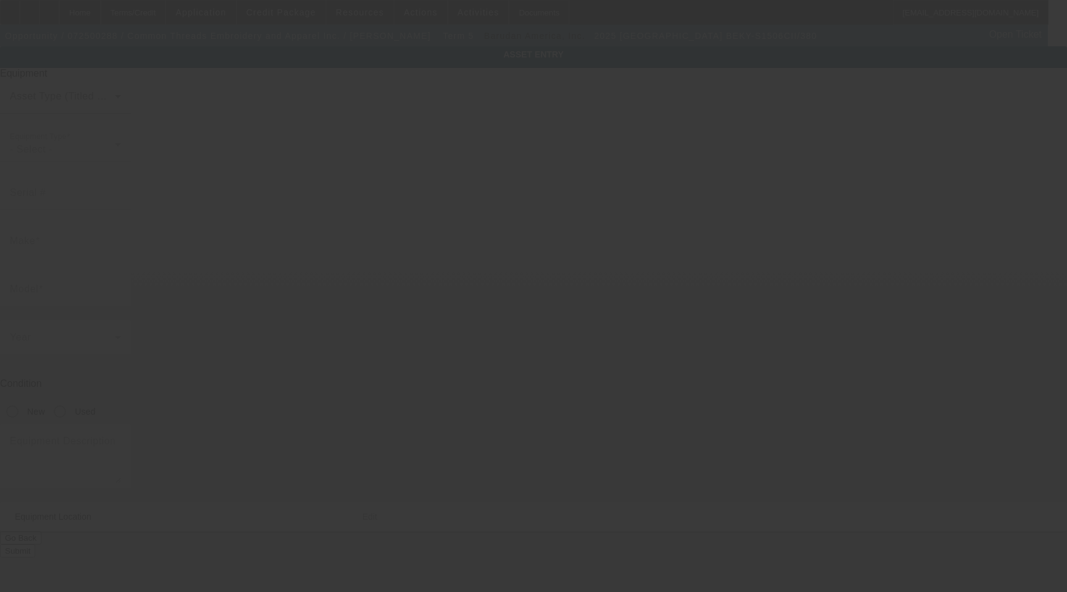
type input "[GEOGRAPHIC_DATA]"
type input "29303"
type input "[GEOGRAPHIC_DATA]"
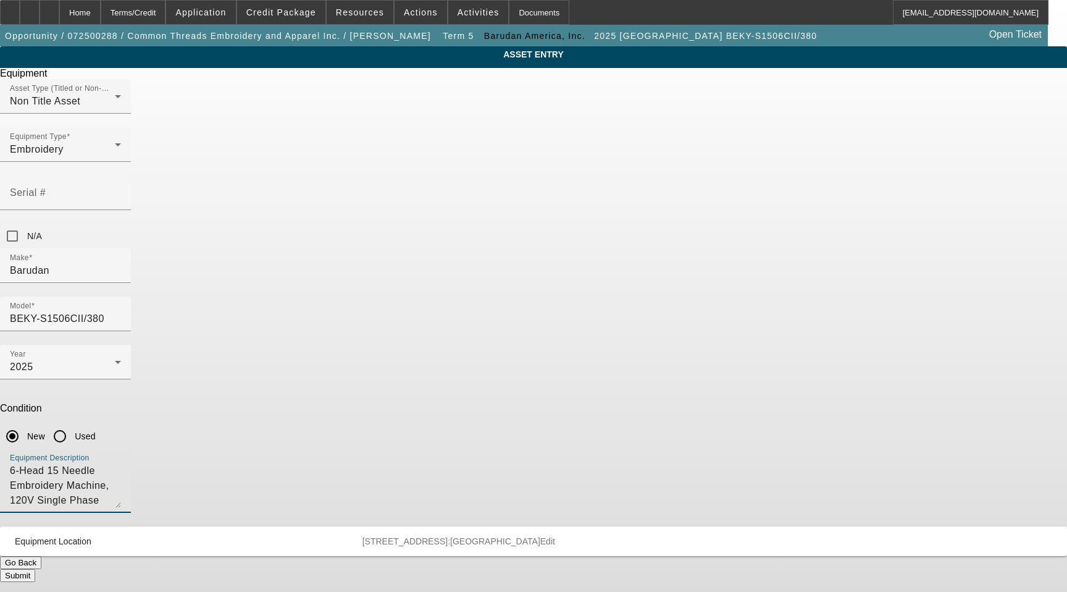
drag, startPoint x: 518, startPoint y: 319, endPoint x: 589, endPoint y: 366, distance: 84.6
click at [131, 448] on mat-form-field "Equipment Description 6-Head 15 Needle Embroidery Machine, 120V Single Phase 45…" at bounding box center [65, 487] width 131 height 78
type textarea "6-Head 15 Needle Embroidery Machine with (12 Each) 12cm, 15cm, 18cm, 300x290 Ho…"
click at [35, 569] on button "Submit" at bounding box center [17, 575] width 35 height 13
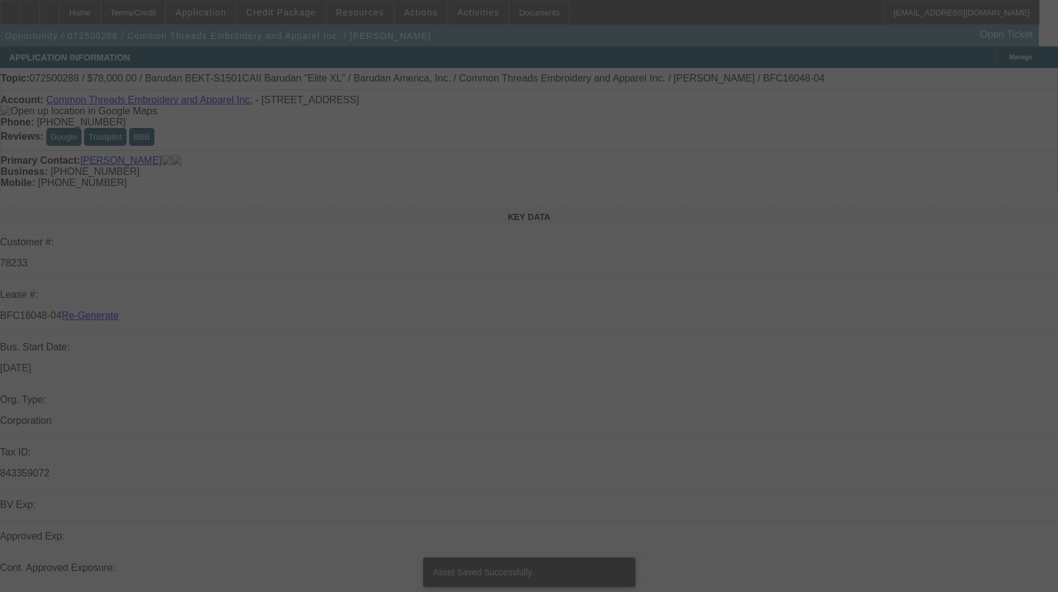
select select "3"
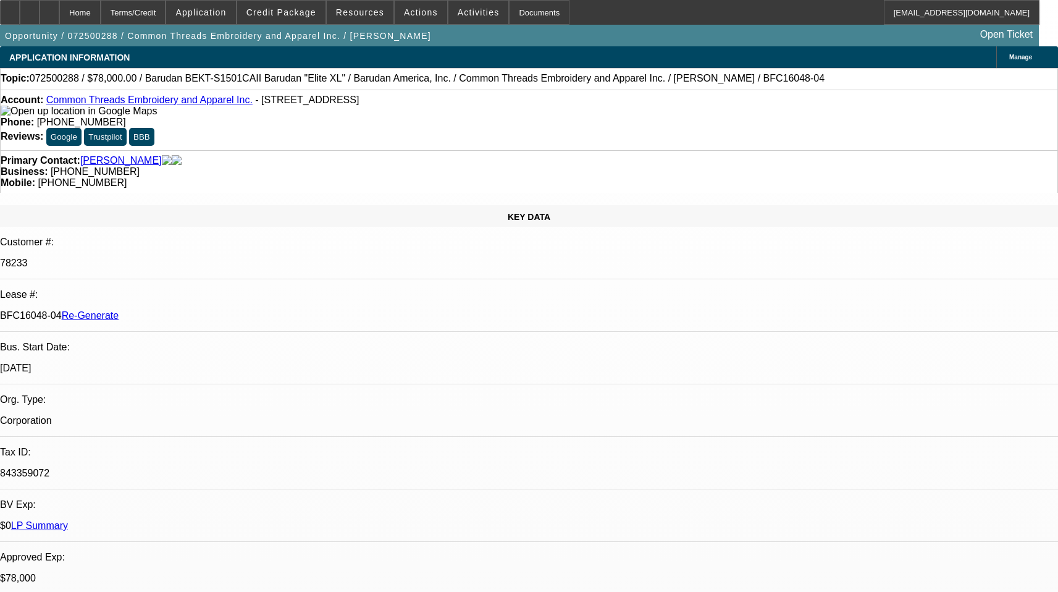
select select "0"
select select "2"
select select "0"
select select "6"
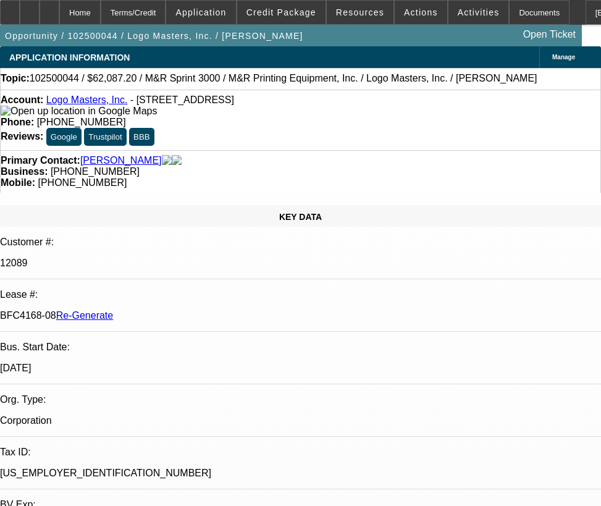
select select "3"
select select "0"
select select "0.1"
select select "4"
